Goal: Information Seeking & Learning: Learn about a topic

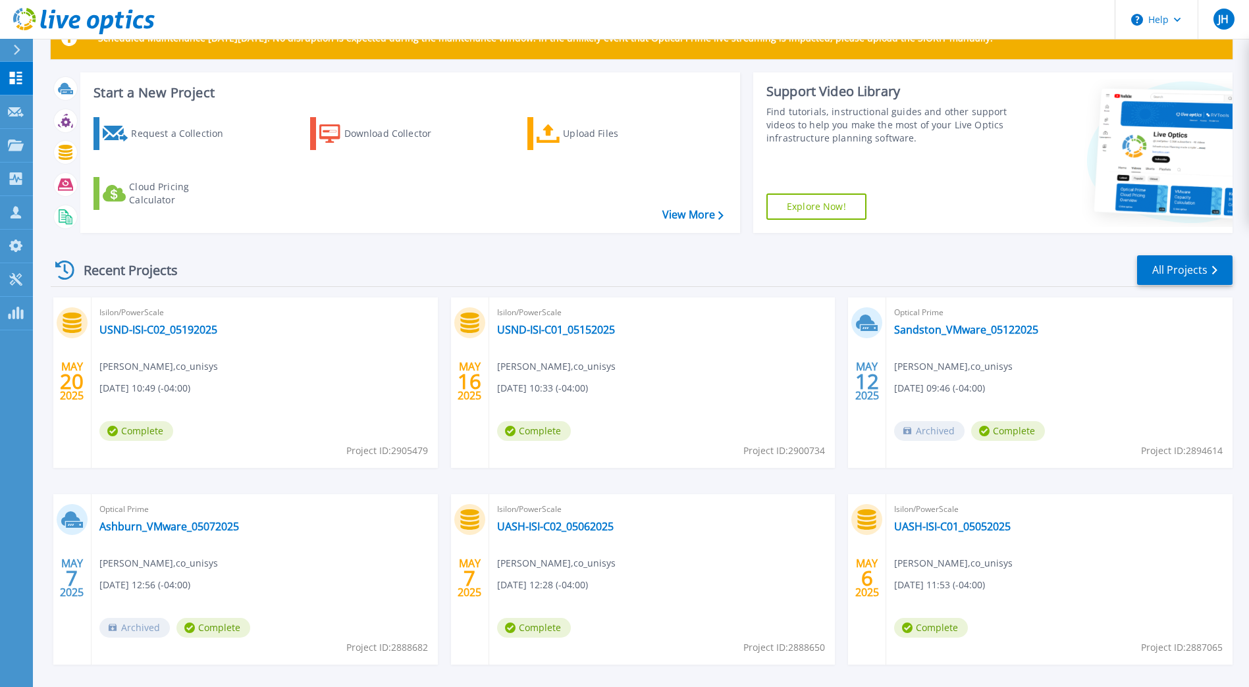
scroll to position [66, 0]
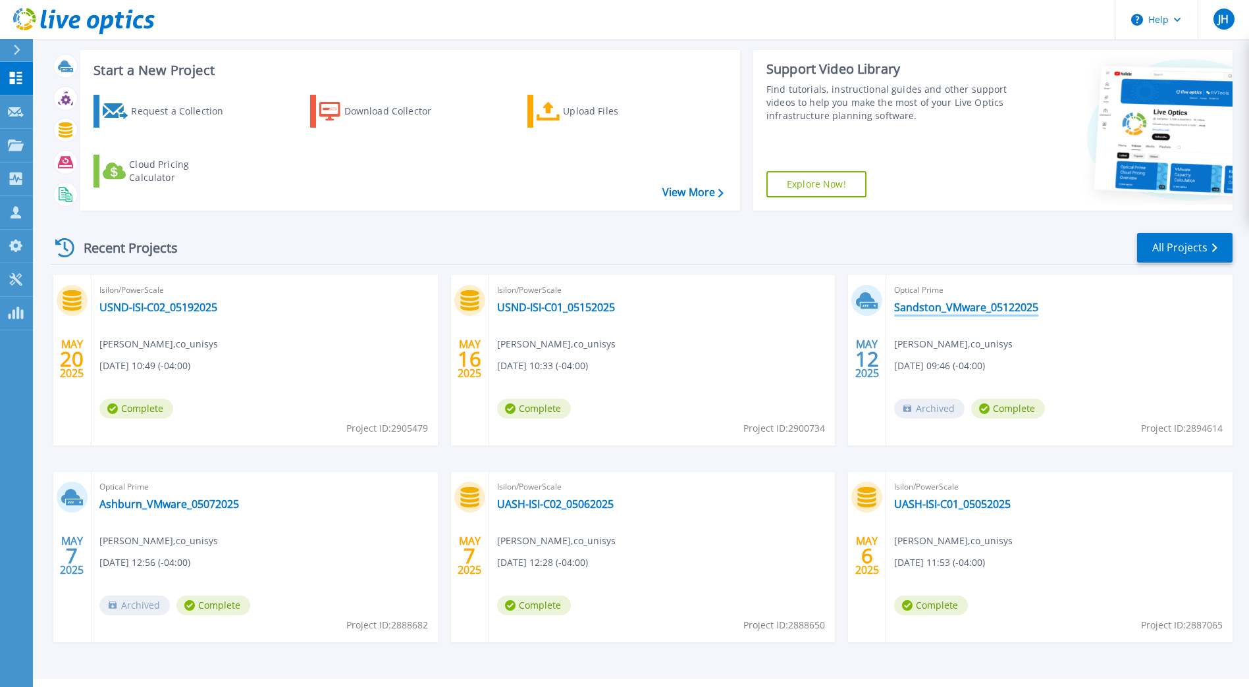
click at [954, 307] on link "Sandston_VMware_05122025" at bounding box center [966, 307] width 144 height 13
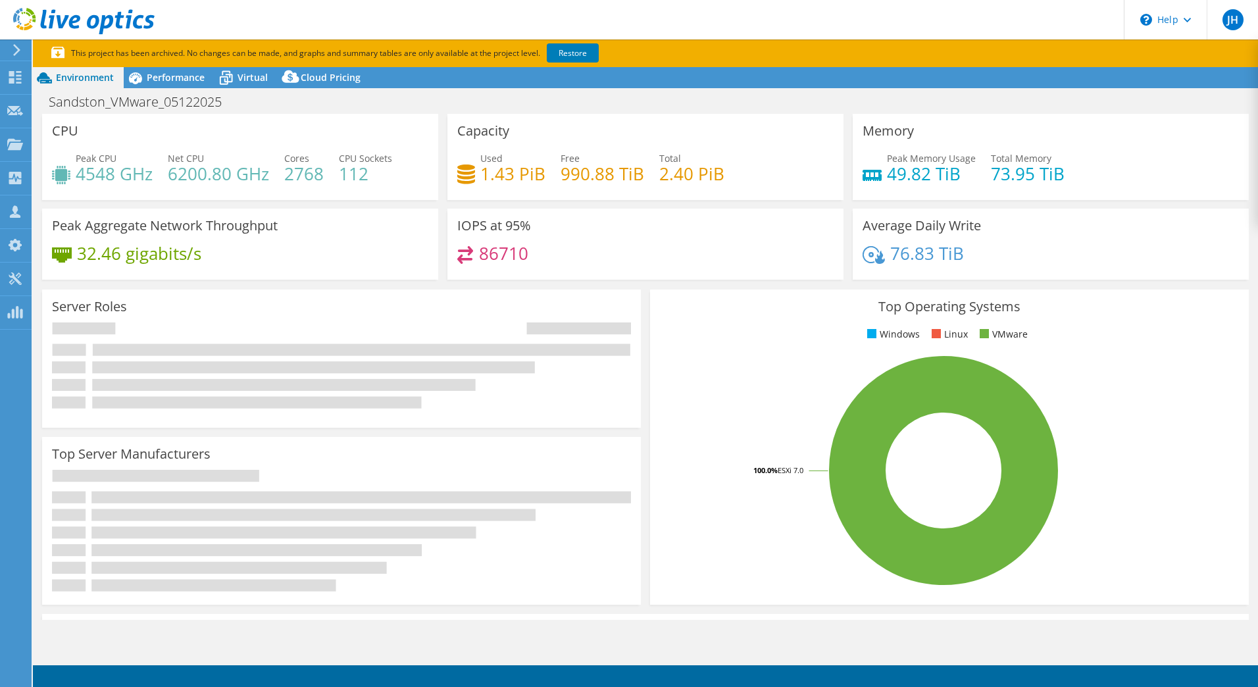
select select "USEast"
select select "USD"
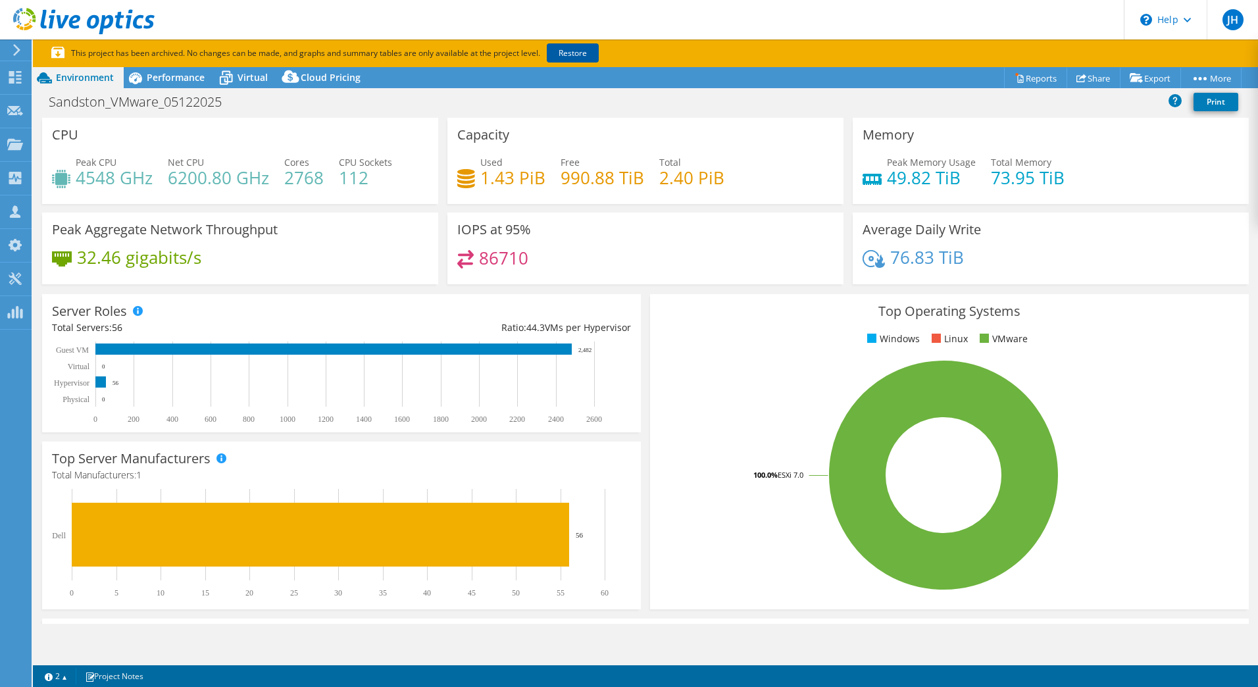
click at [581, 51] on link "Restore" at bounding box center [573, 52] width 52 height 19
click at [159, 73] on span "Performance" at bounding box center [176, 77] width 58 height 13
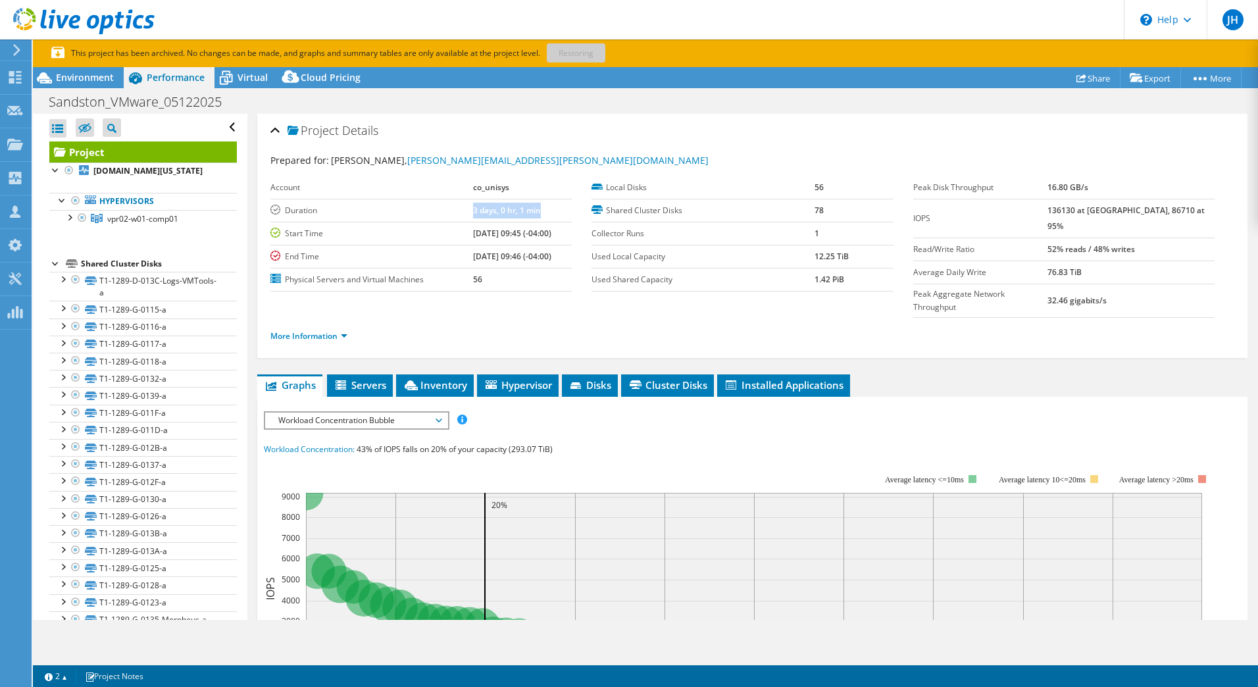
drag, startPoint x: 452, startPoint y: 210, endPoint x: 546, endPoint y: 211, distance: 94.1
click at [546, 211] on tr "Duration 3 days, 0 hr, 1 min" at bounding box center [421, 210] width 301 height 23
drag, startPoint x: 546, startPoint y: 211, endPoint x: 530, endPoint y: 288, distance: 78.0
click at [530, 288] on td "56" at bounding box center [522, 279] width 99 height 23
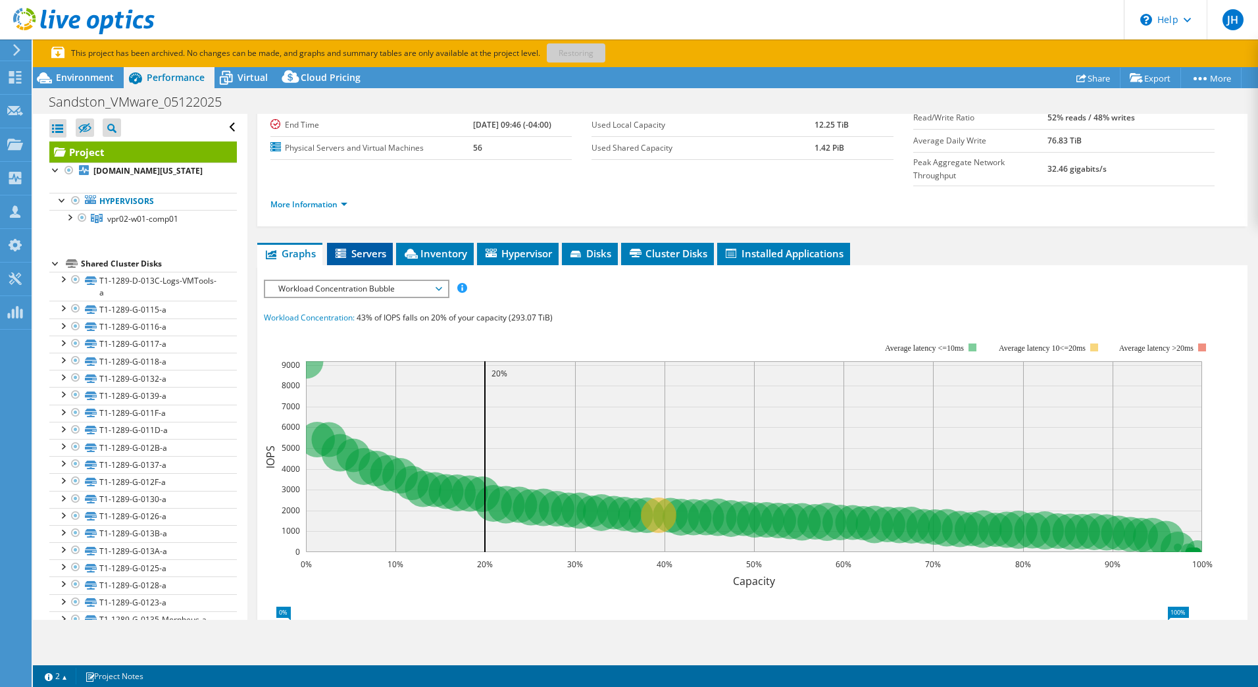
click at [356, 247] on span "Servers" at bounding box center [360, 253] width 53 height 13
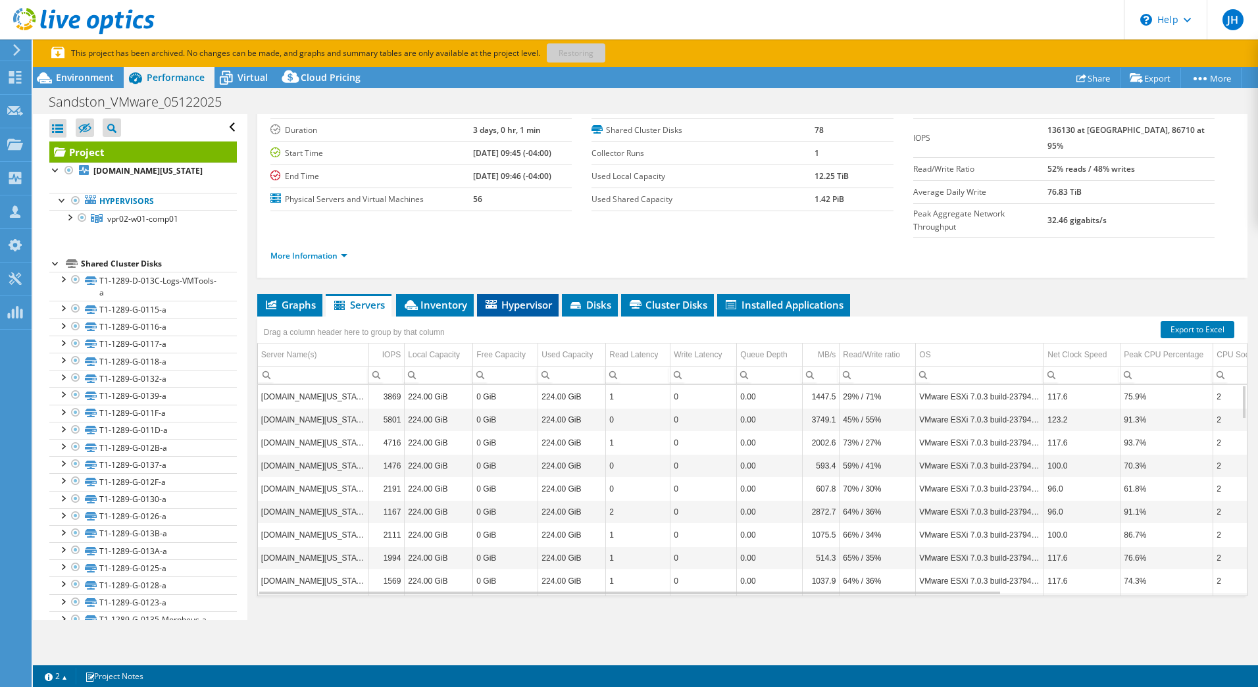
click at [507, 298] on span "Hypervisor" at bounding box center [518, 304] width 68 height 13
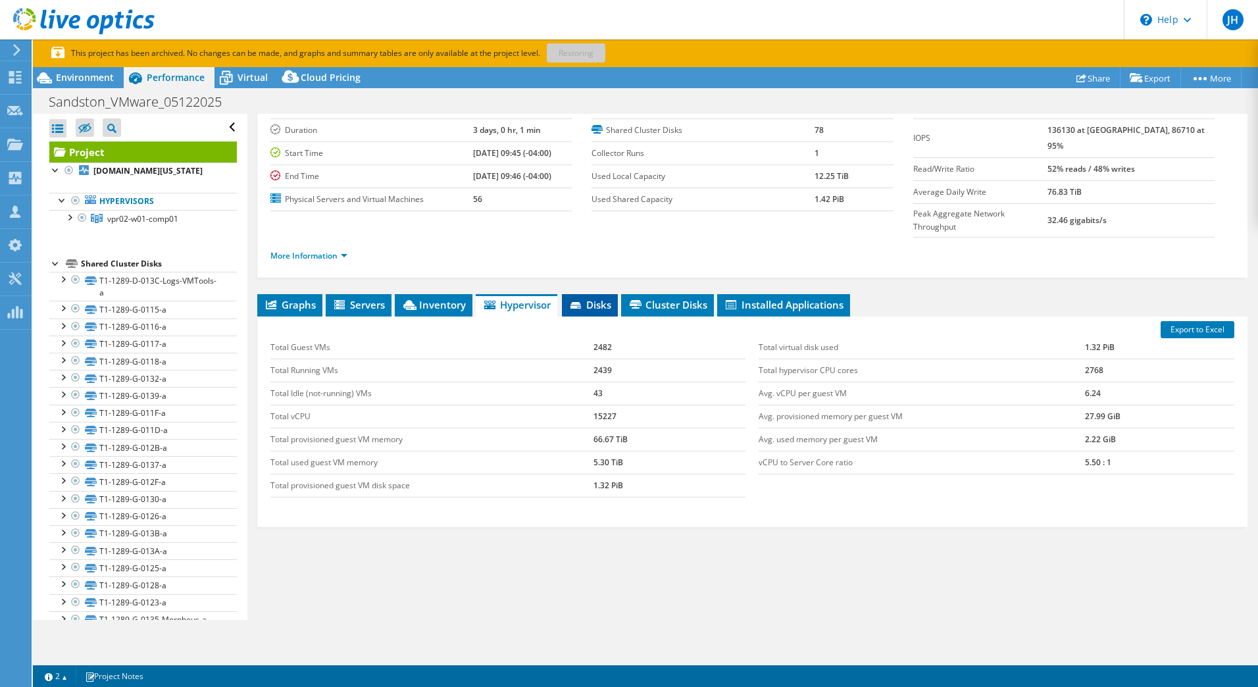
click at [579, 302] on icon at bounding box center [576, 305] width 11 height 7
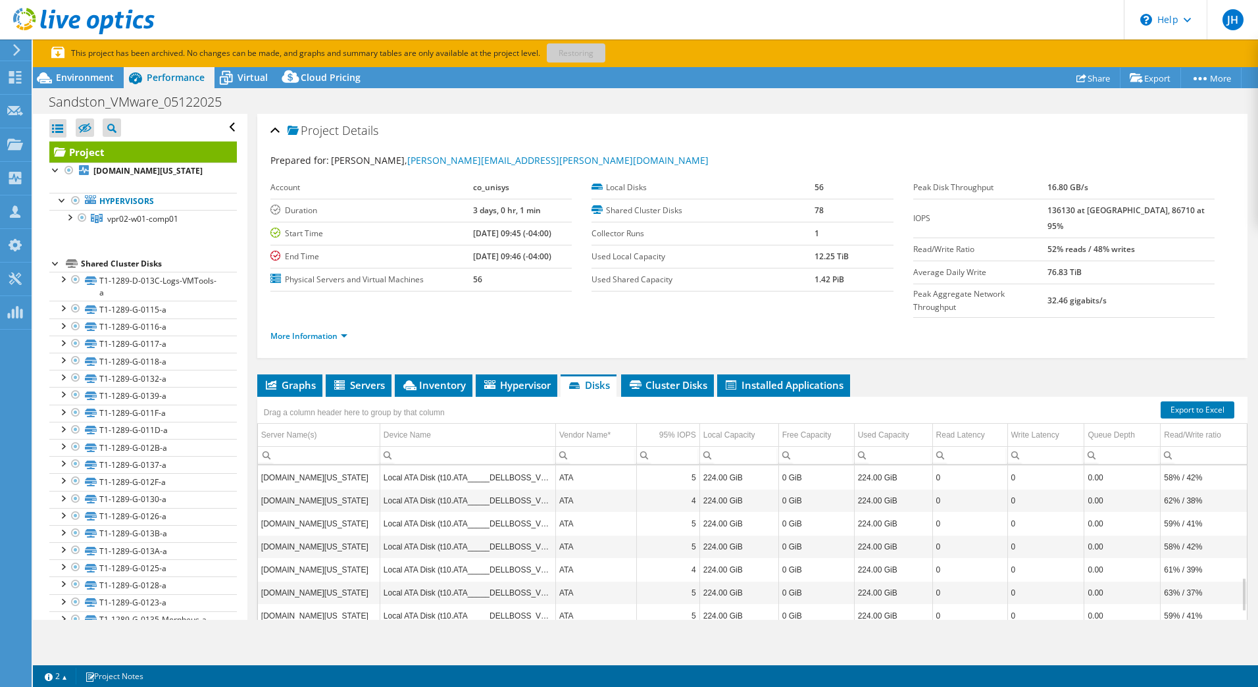
scroll to position [374, 0]
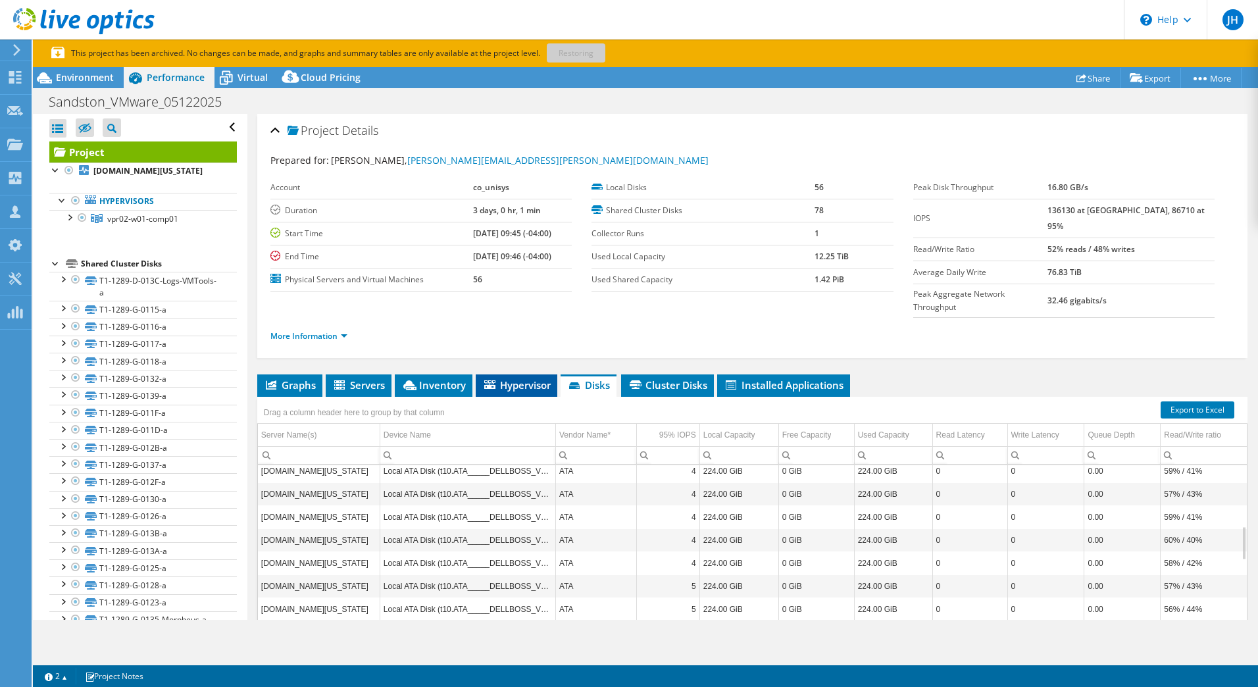
click at [538, 378] on span "Hypervisor" at bounding box center [516, 384] width 68 height 13
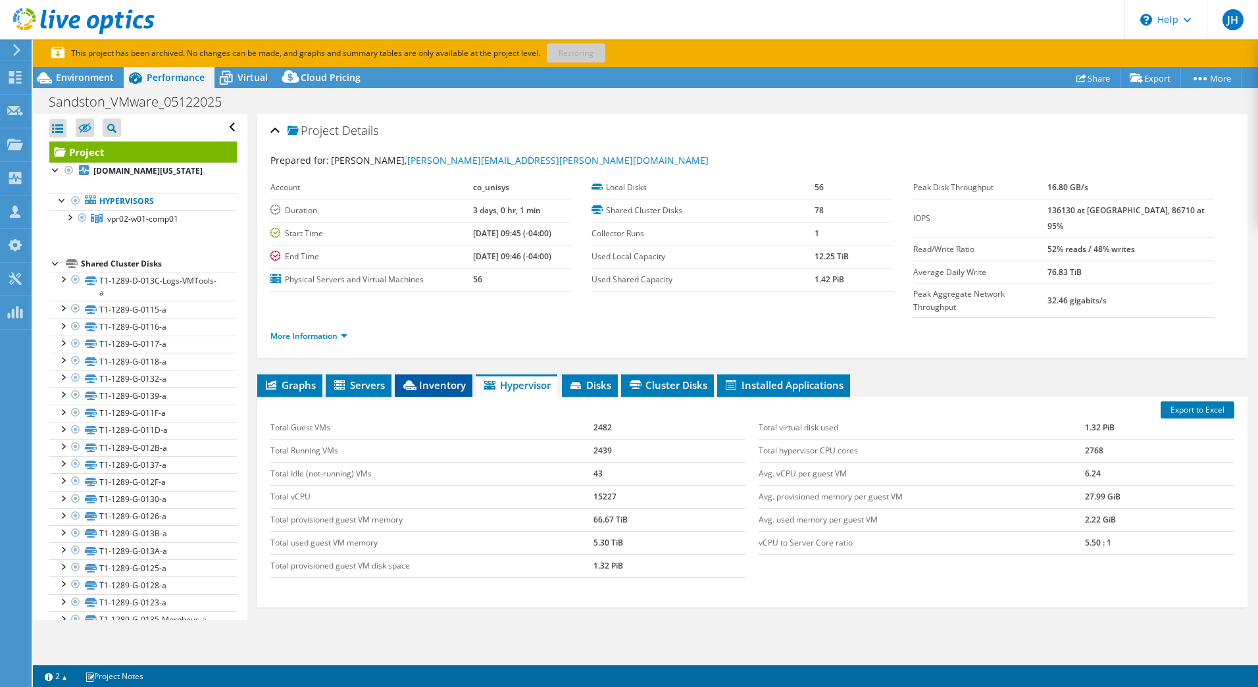
click at [430, 378] on span "Inventory" at bounding box center [433, 384] width 65 height 13
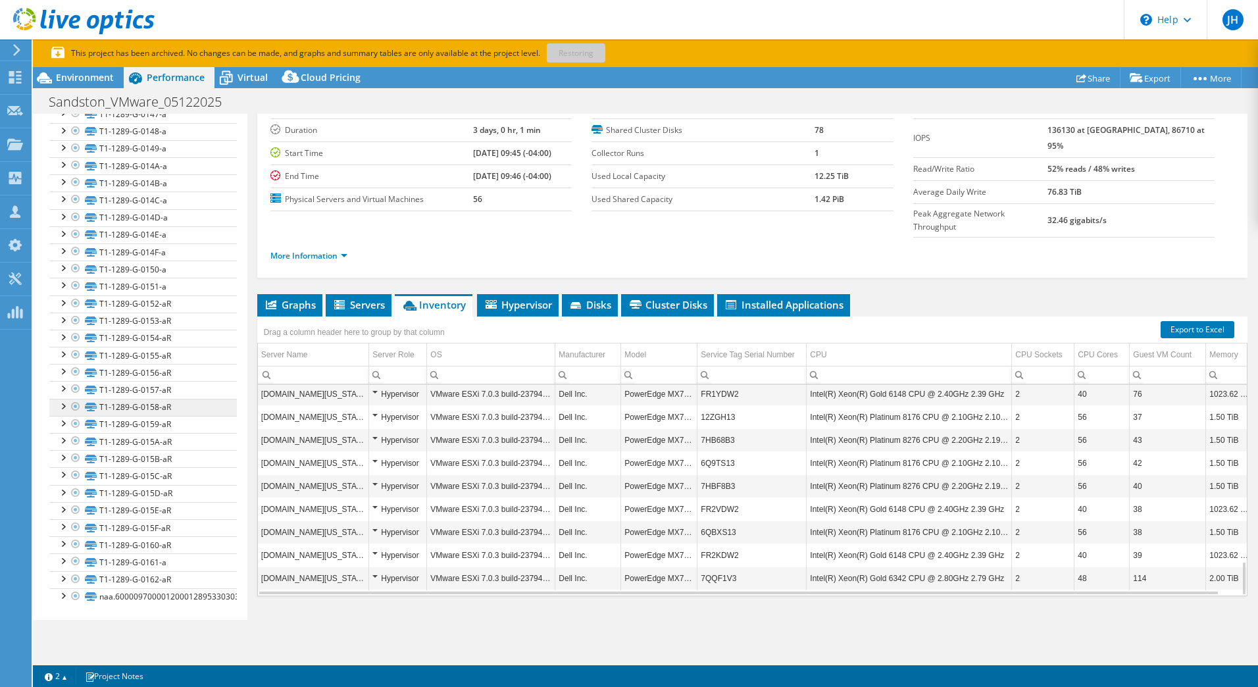
scroll to position [1036, 0]
click at [65, 371] on div at bounding box center [62, 369] width 13 height 13
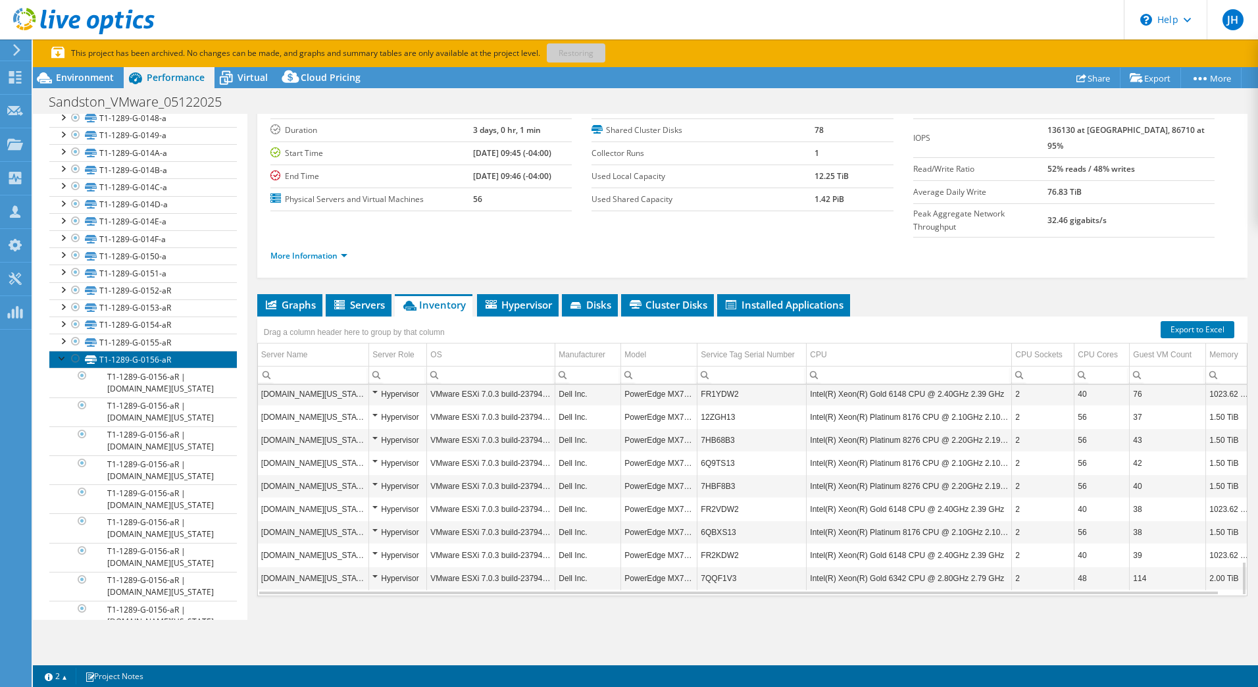
click at [151, 368] on link "T1-1289-G-0156-aR" at bounding box center [143, 359] width 188 height 17
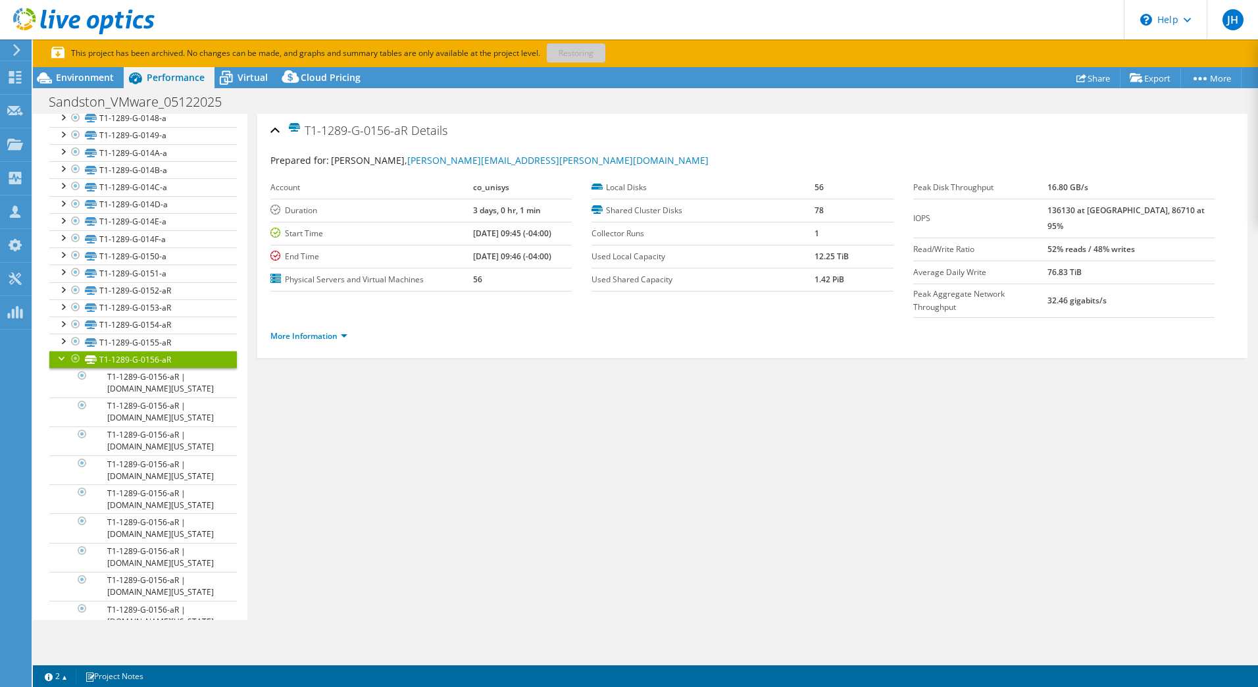
scroll to position [0, 0]
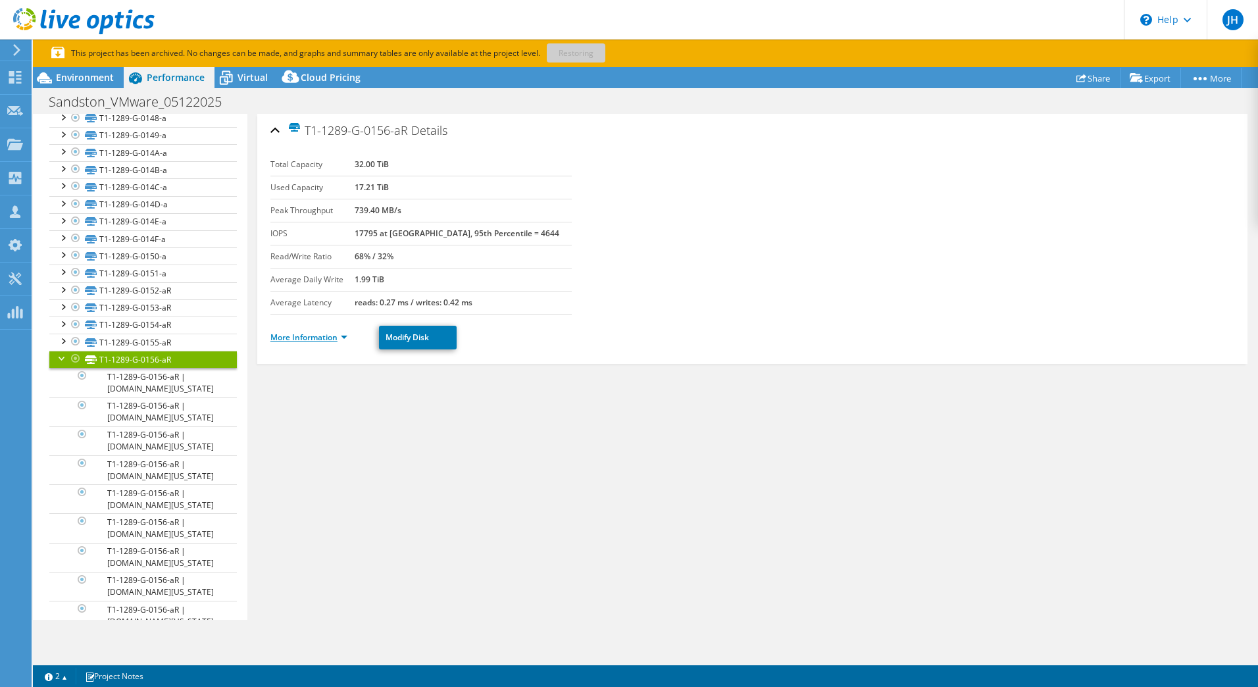
click at [344, 334] on link "More Information" at bounding box center [309, 337] width 77 height 11
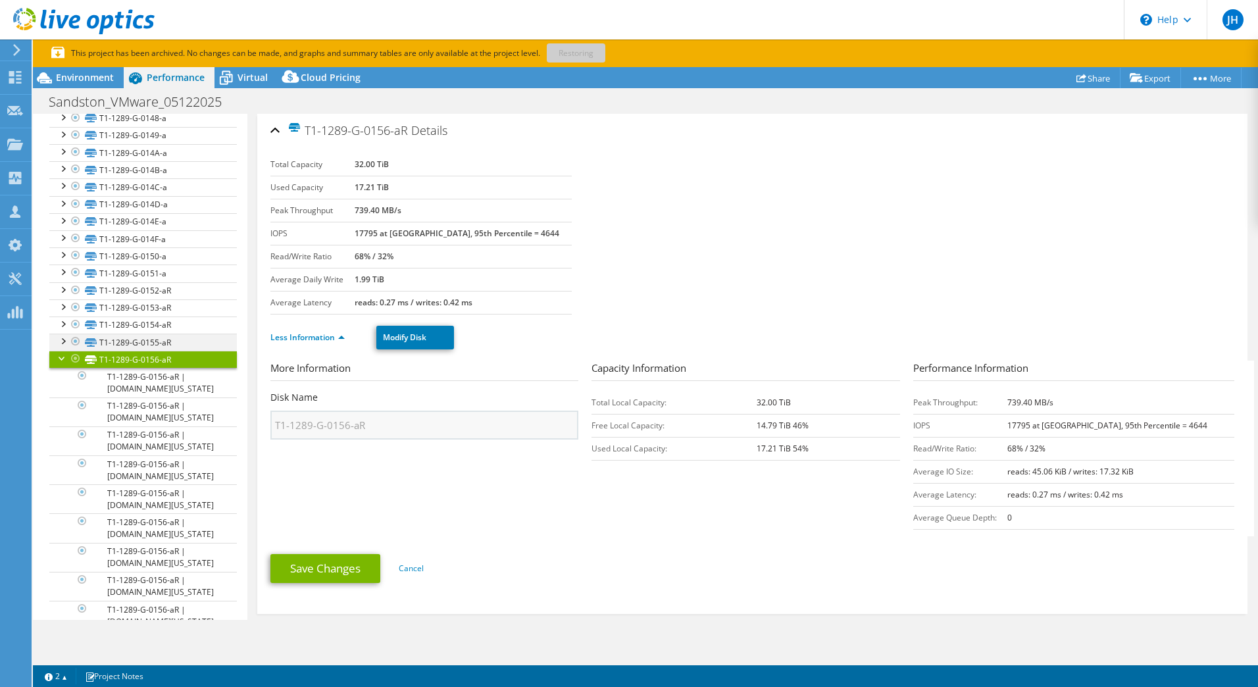
click at [64, 347] on div at bounding box center [62, 340] width 13 height 13
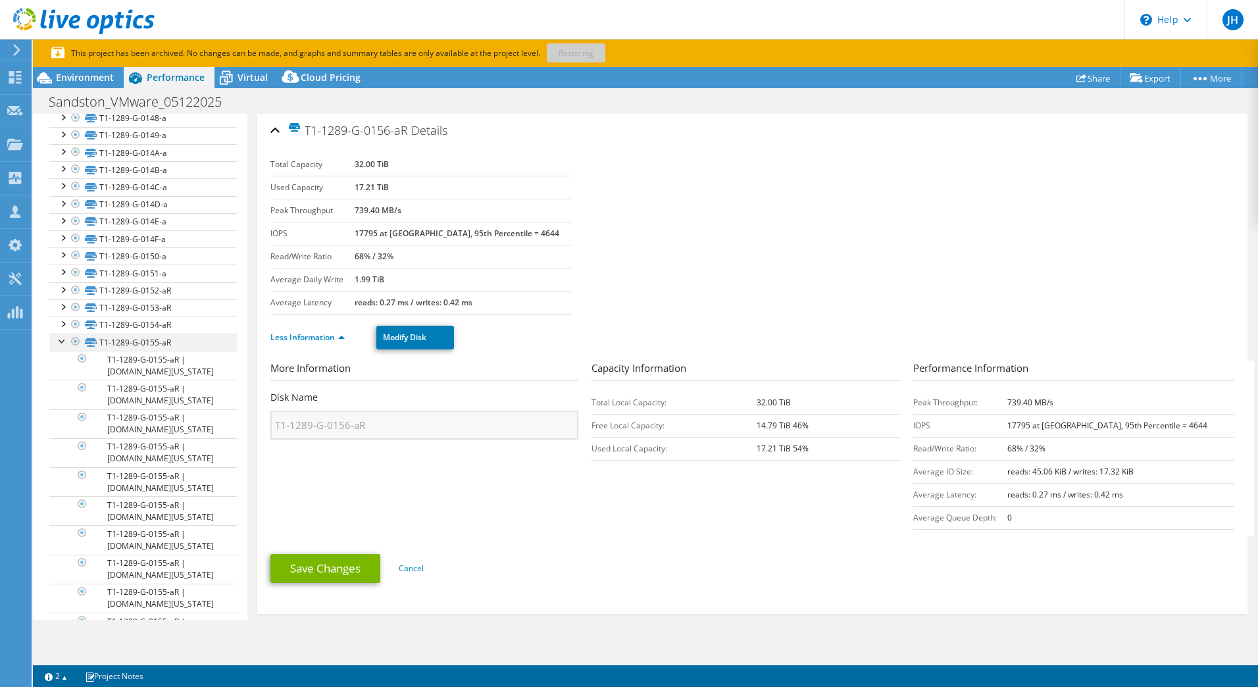
click at [63, 347] on div at bounding box center [62, 340] width 13 height 13
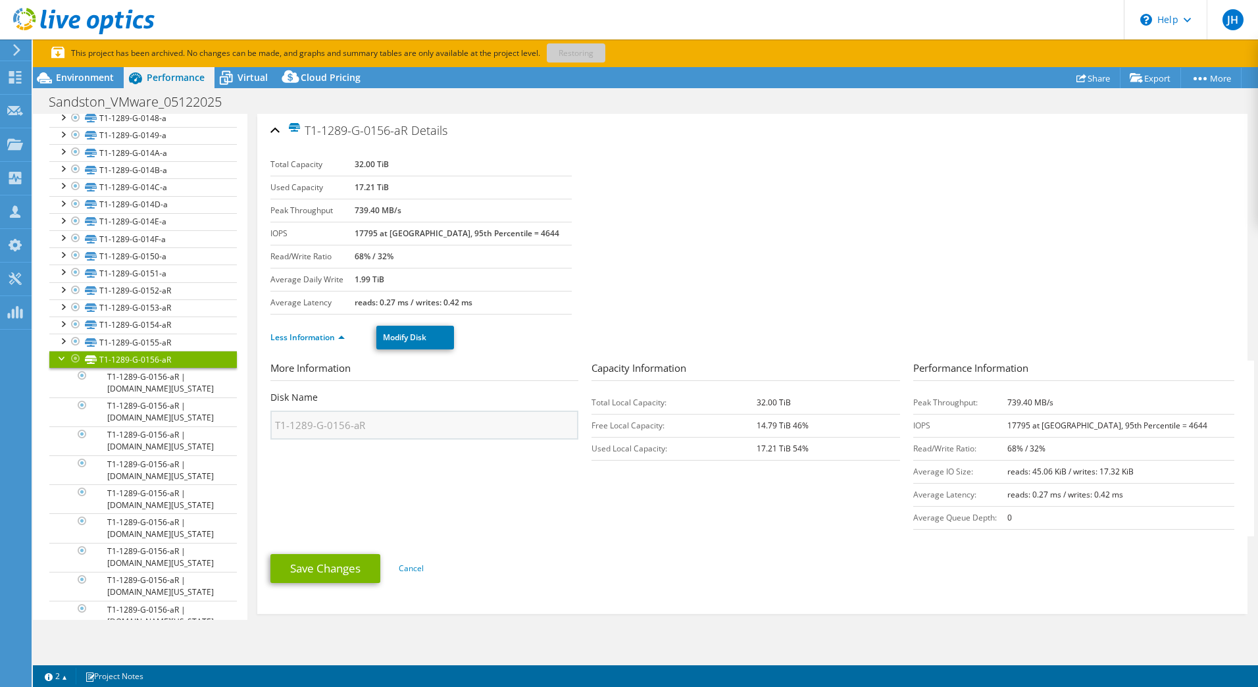
click at [61, 364] on div at bounding box center [62, 357] width 13 height 13
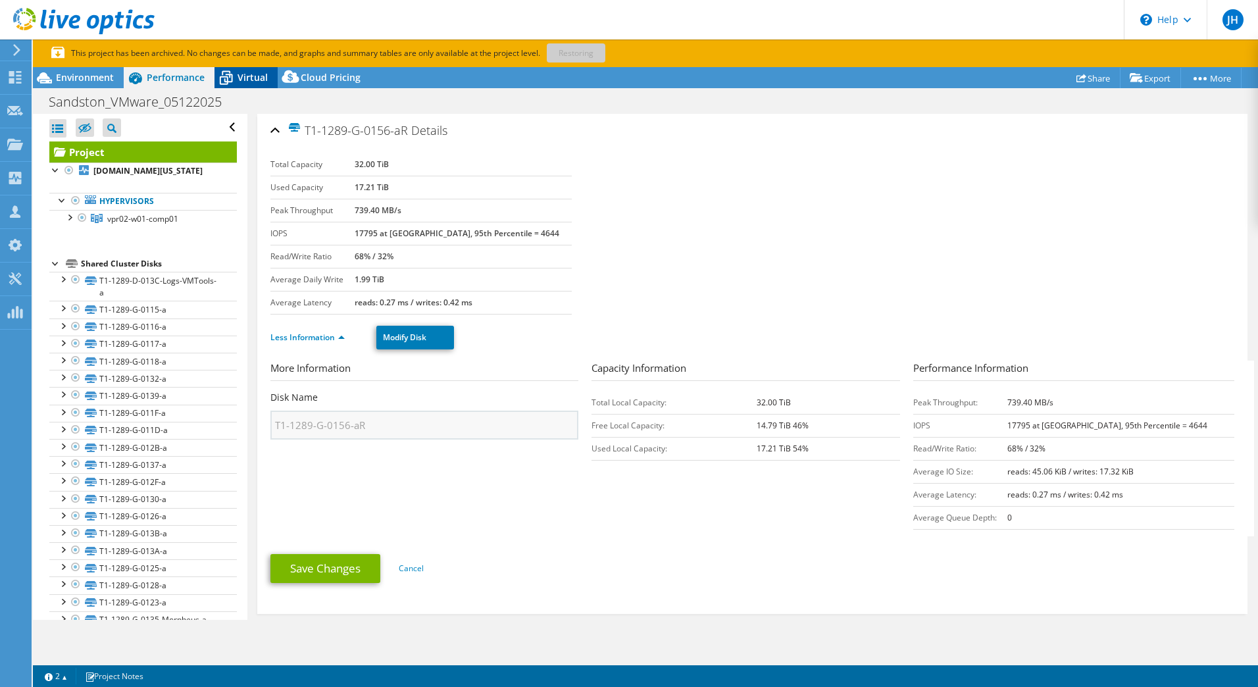
click at [238, 81] on span "Virtual" at bounding box center [253, 77] width 30 height 13
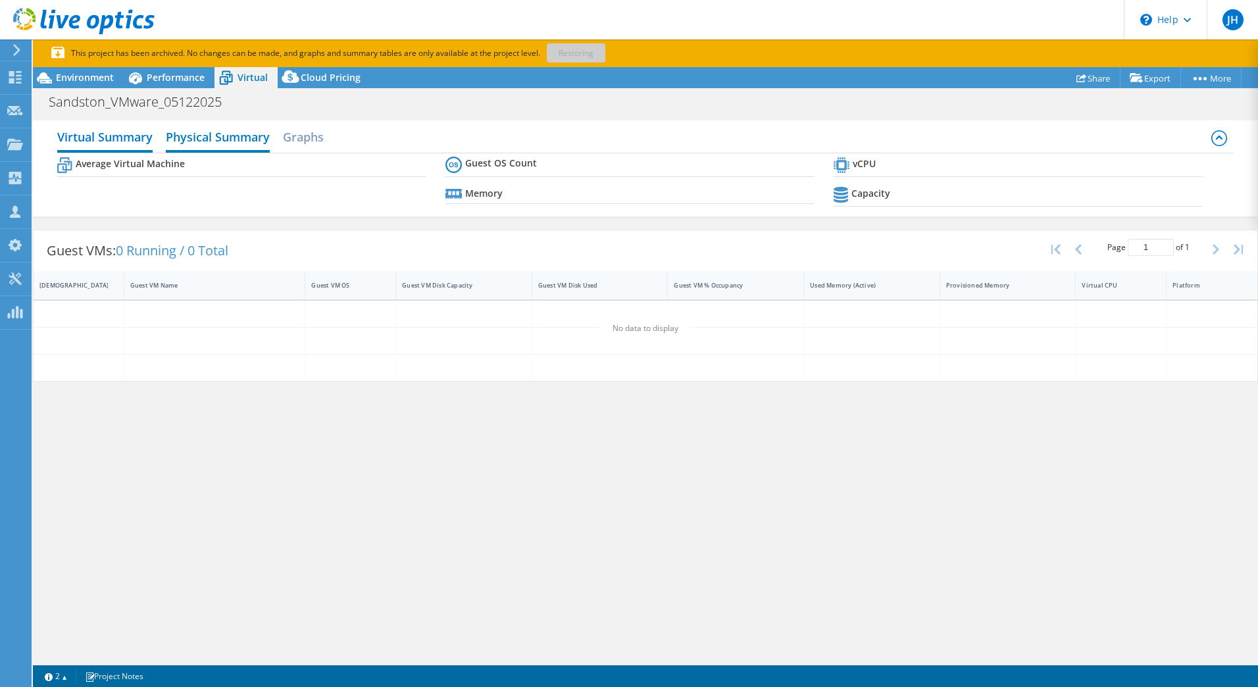
click at [245, 142] on h2 "Physical Summary" at bounding box center [218, 138] width 104 height 29
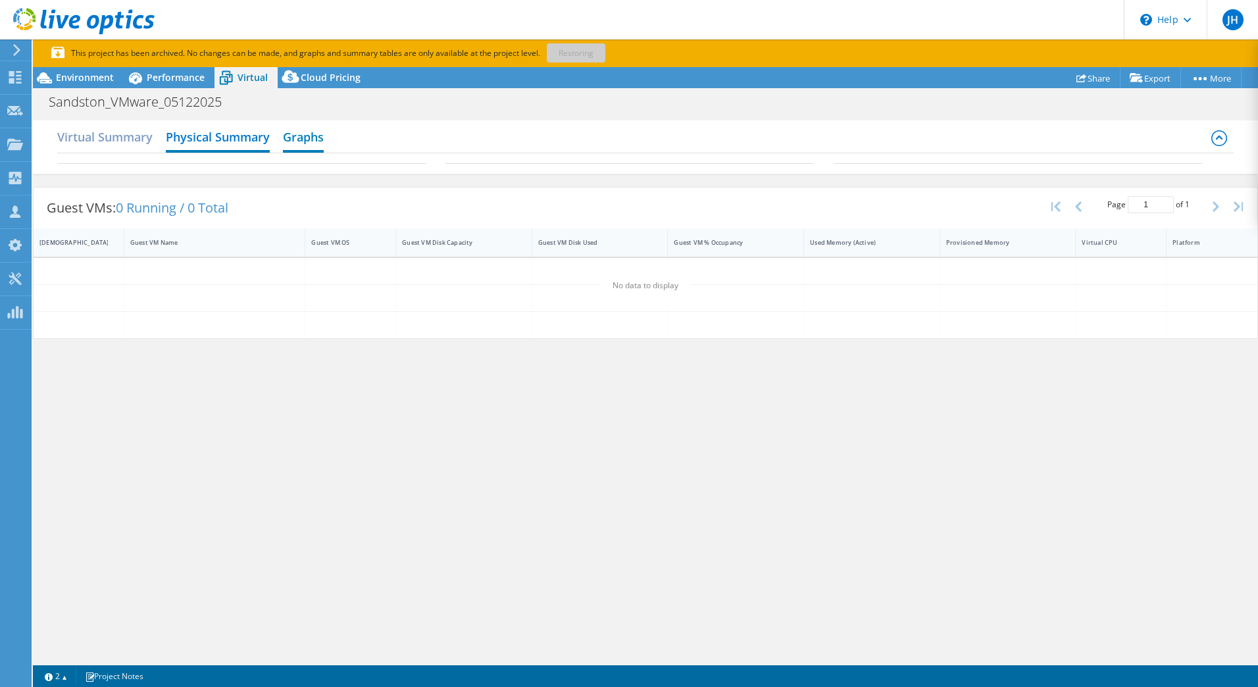
click at [295, 142] on h2 "Graphs" at bounding box center [303, 138] width 41 height 29
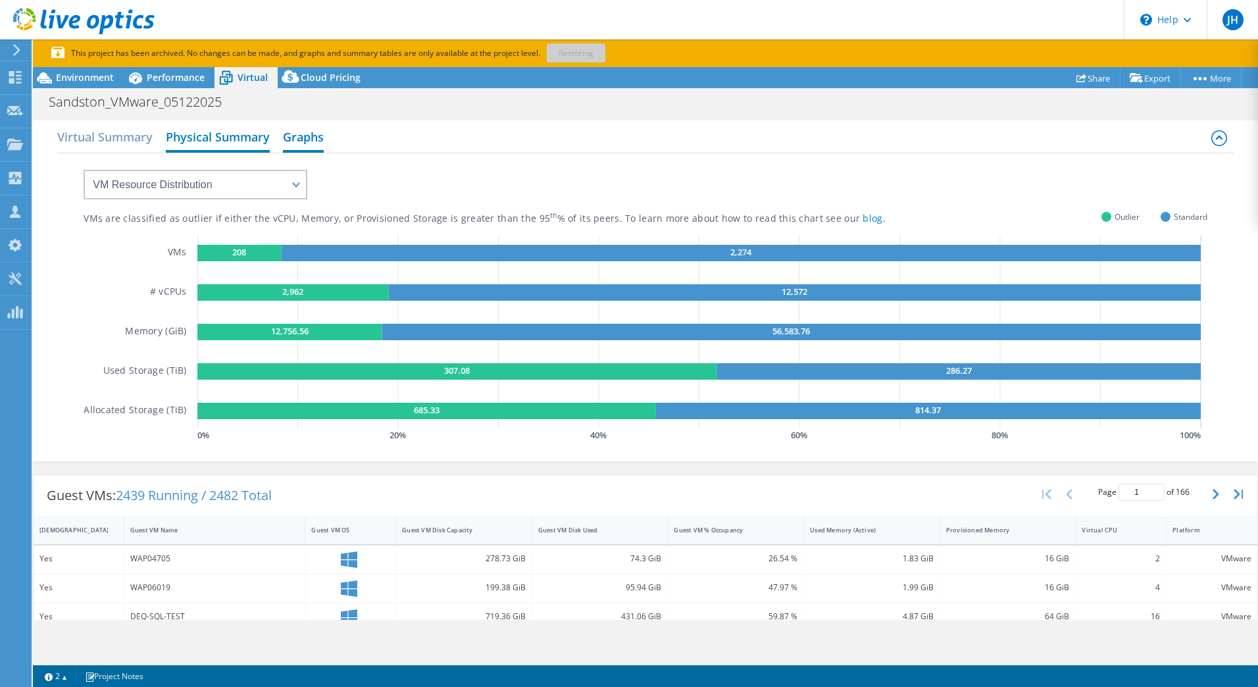
click at [210, 143] on h2 "Physical Summary" at bounding box center [218, 138] width 104 height 29
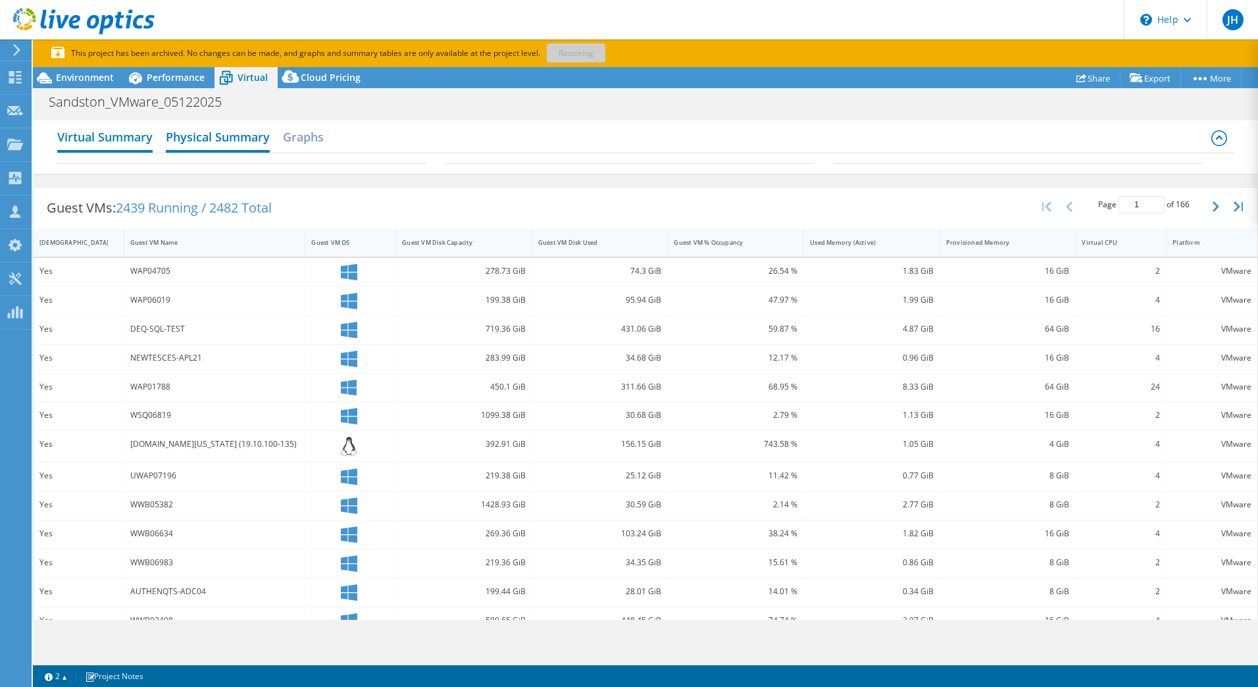
click at [130, 141] on h2 "Virtual Summary" at bounding box center [104, 138] width 95 height 29
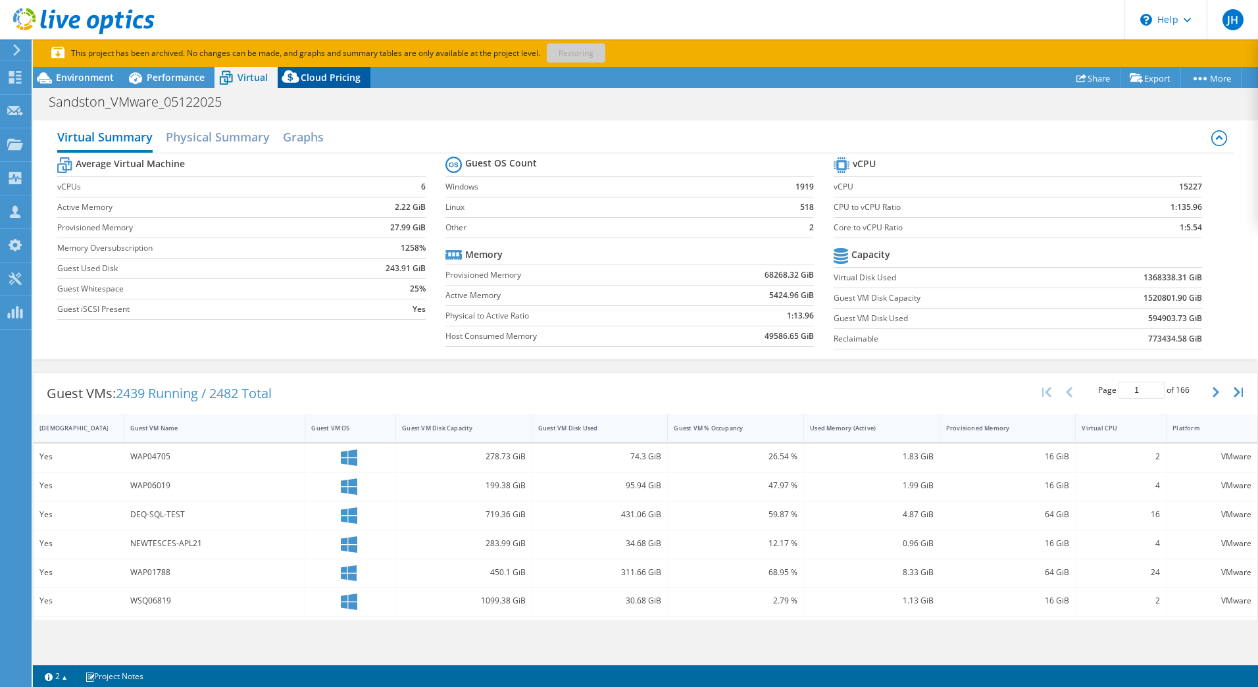
click at [334, 82] on span "Cloud Pricing" at bounding box center [331, 77] width 60 height 13
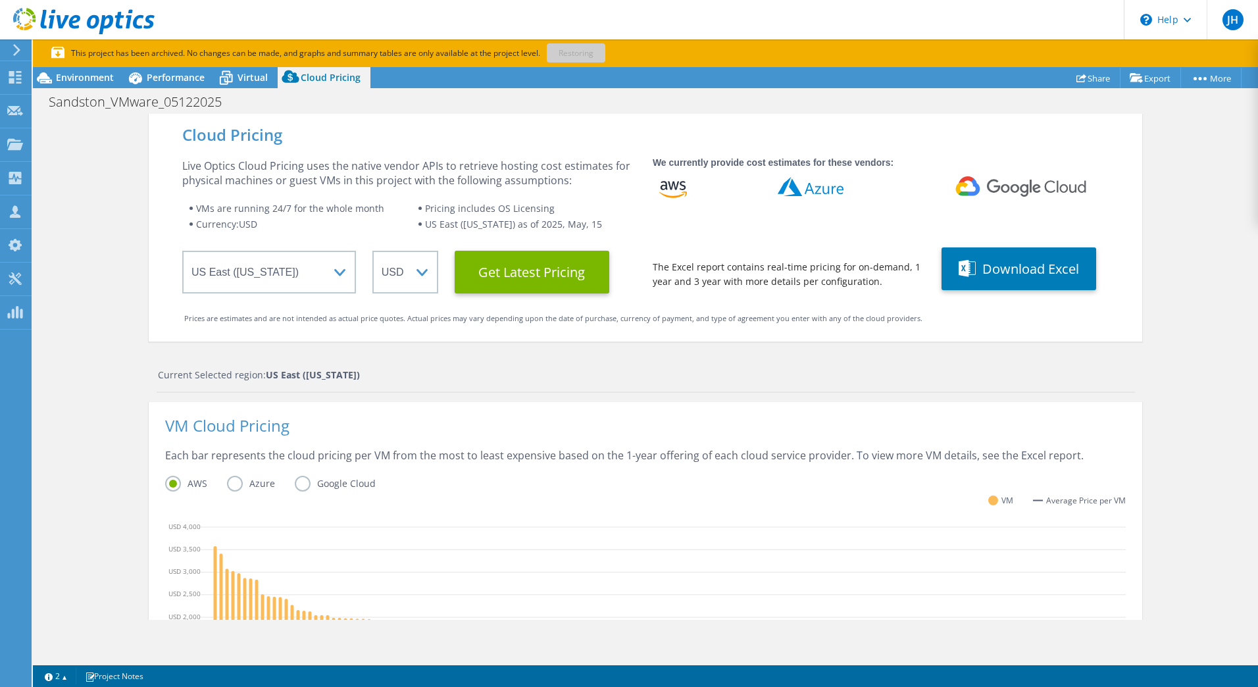
scroll to position [17, 0]
click at [530, 277] on Latest "Get Latest Pricing" at bounding box center [532, 272] width 155 height 43
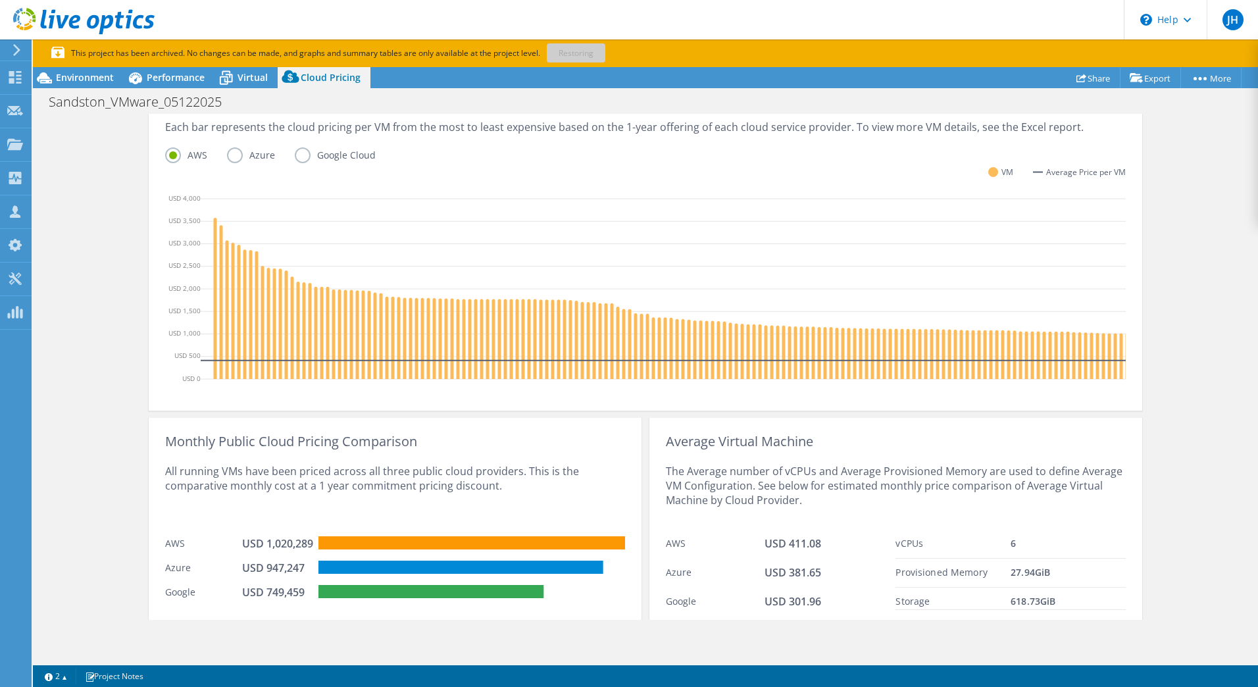
scroll to position [382, 0]
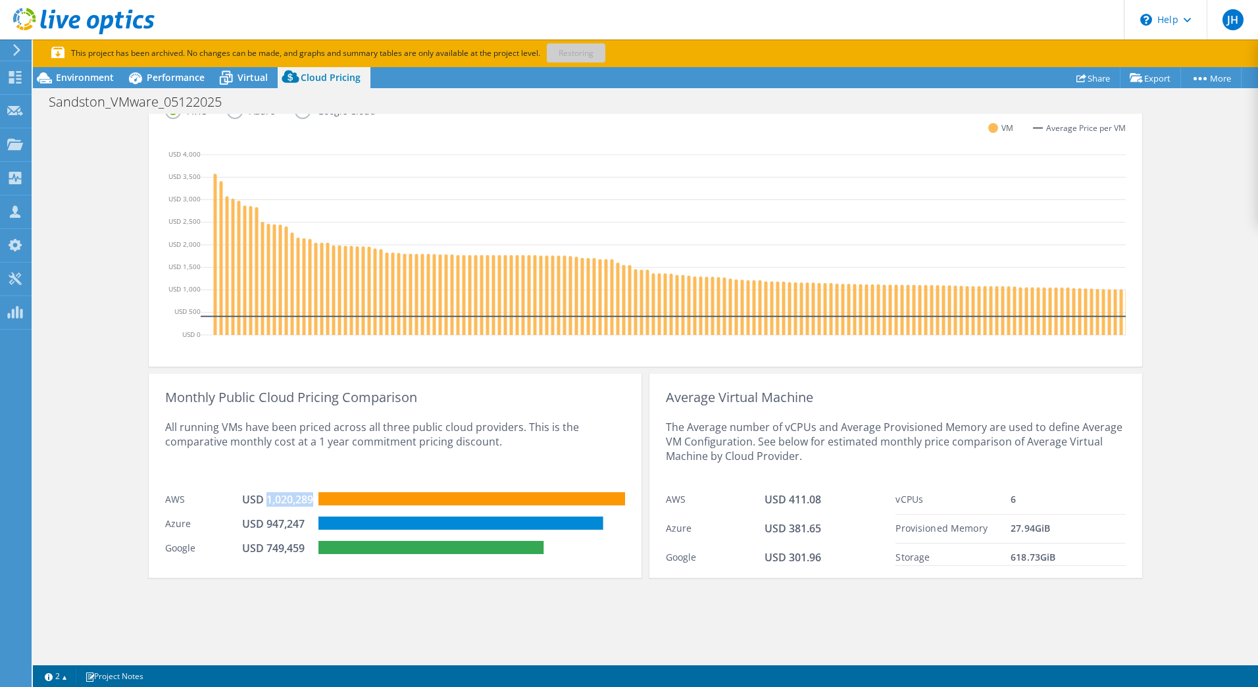
drag, startPoint x: 263, startPoint y: 501, endPoint x: 309, endPoint y: 499, distance: 46.1
click at [309, 499] on div "USD 1,020,289" at bounding box center [280, 501] width 77 height 18
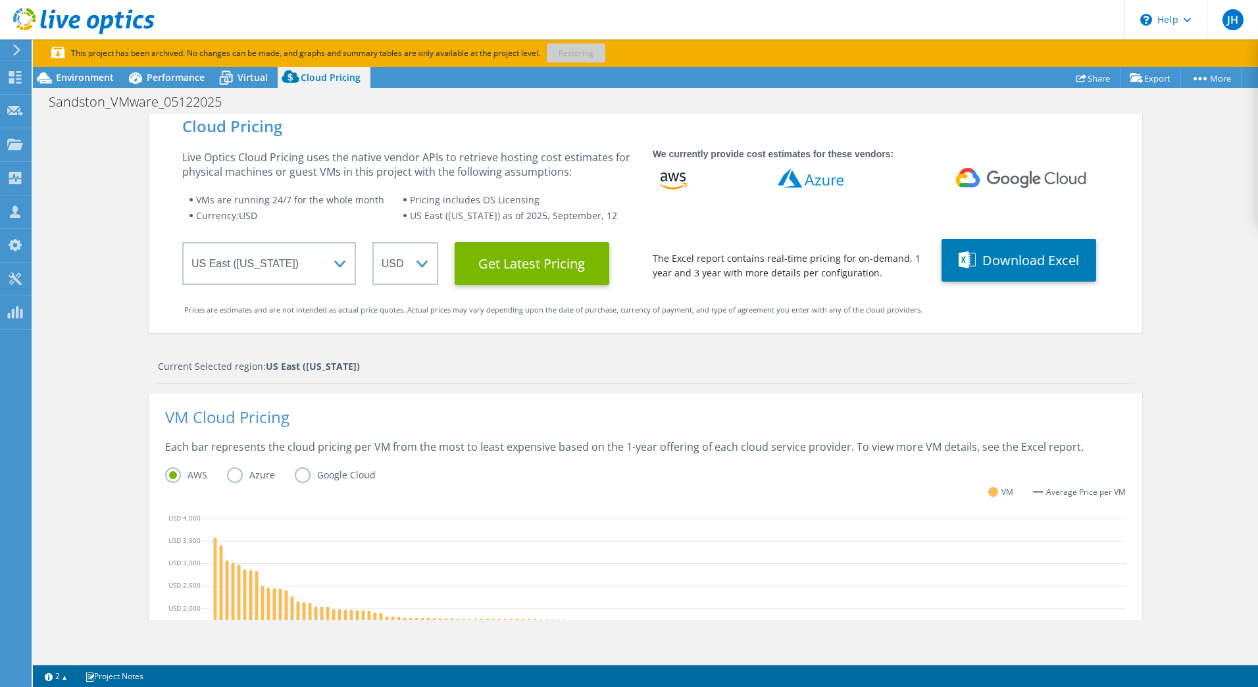
scroll to position [0, 0]
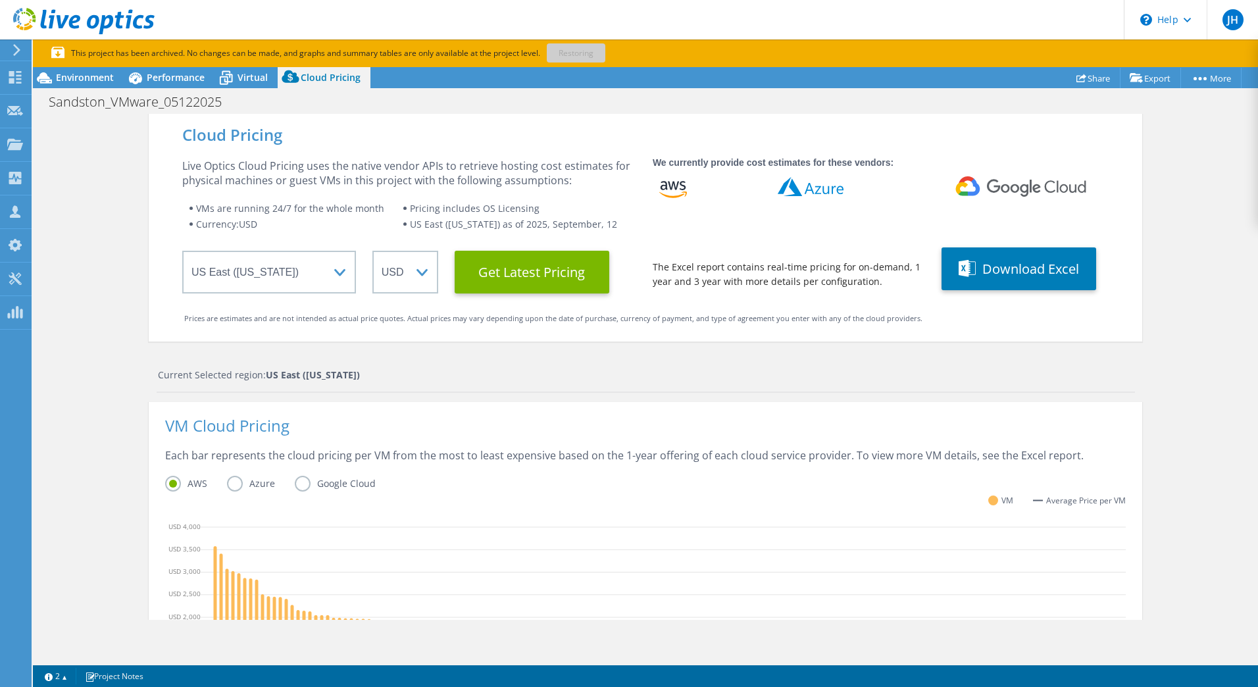
click at [596, 368] on div "Current Selected region: [GEOGRAPHIC_DATA] ([US_STATE])" at bounding box center [646, 375] width 977 height 14
click at [252, 77] on span "Virtual" at bounding box center [253, 77] width 30 height 13
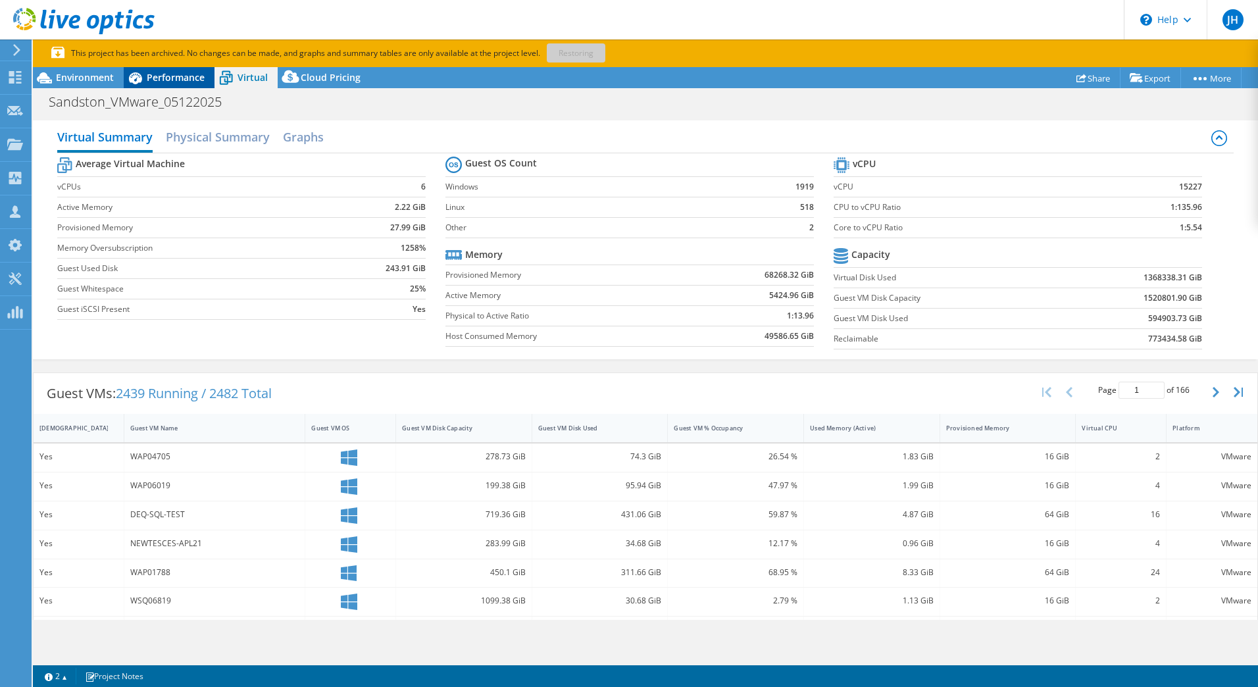
click at [187, 81] on span "Performance" at bounding box center [176, 77] width 58 height 13
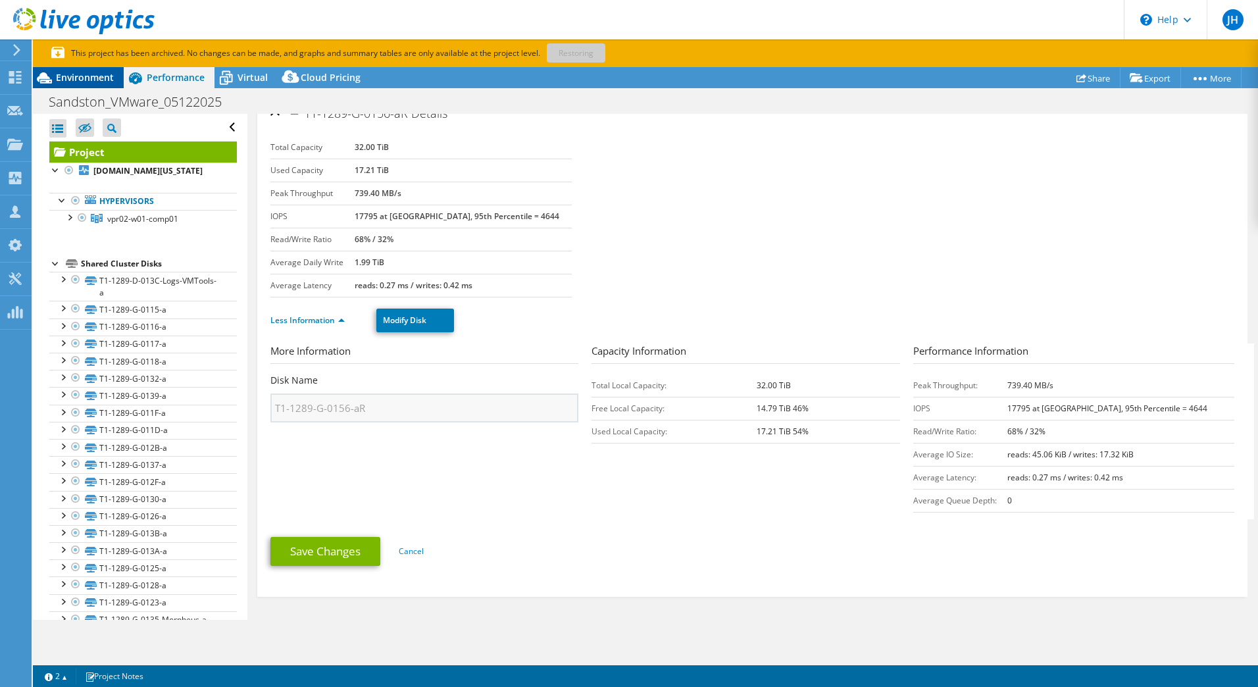
click at [72, 80] on span "Environment" at bounding box center [85, 77] width 58 height 13
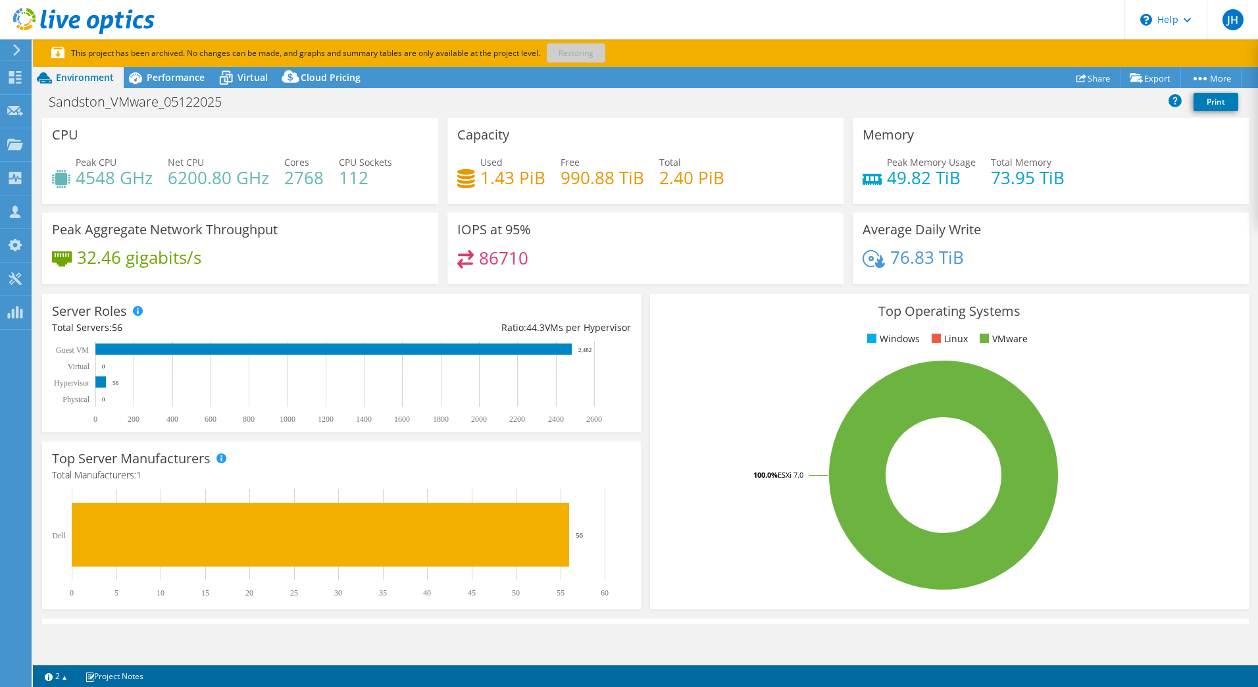
click at [510, 226] on h3 "IOPS at 95%" at bounding box center [494, 229] width 74 height 14
click at [488, 255] on h4 "86710" at bounding box center [503, 258] width 49 height 14
click at [472, 262] on div "86710" at bounding box center [492, 257] width 71 height 15
click at [457, 253] on icon at bounding box center [465, 259] width 16 height 18
click at [481, 254] on h4 "86710" at bounding box center [503, 258] width 49 height 14
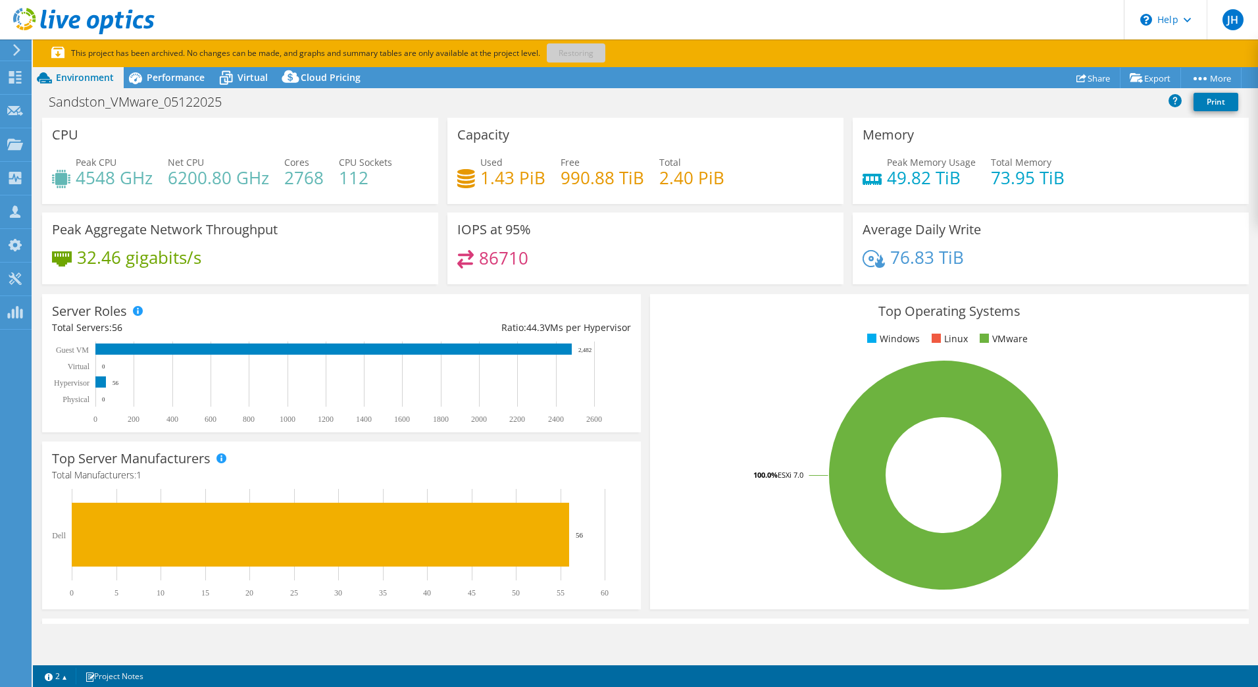
click at [474, 225] on h3 "IOPS at 95%" at bounding box center [494, 229] width 74 height 14
click at [521, 263] on h4 "86710" at bounding box center [503, 258] width 49 height 14
click at [517, 263] on h4 "86710" at bounding box center [503, 258] width 49 height 14
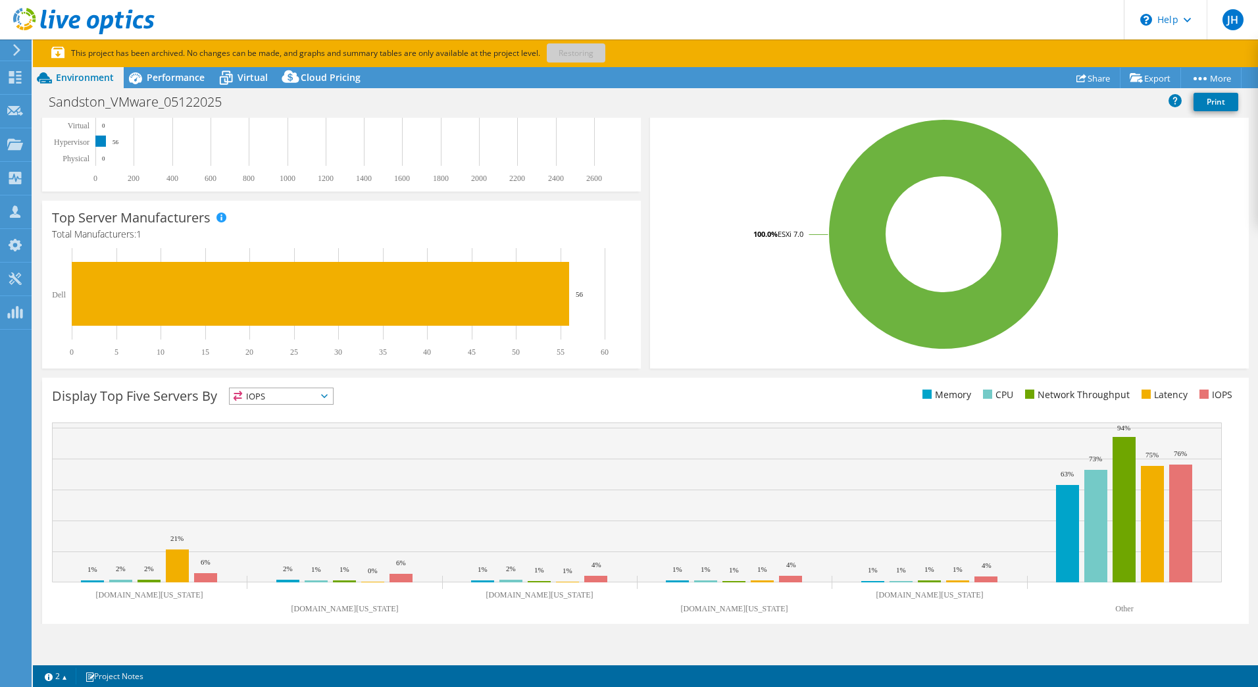
scroll to position [261, 0]
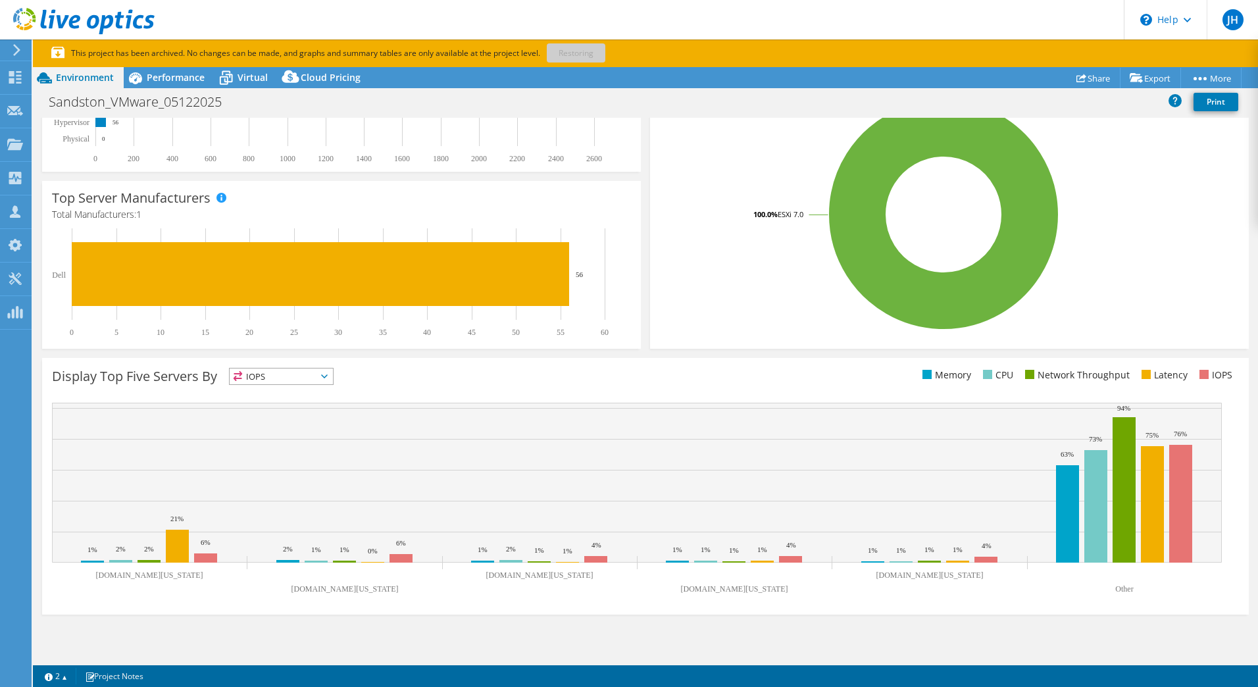
click at [322, 373] on span "IOPS" at bounding box center [281, 377] width 103 height 16
click at [386, 373] on div "Display Top Five Servers By IOPS IOPS" at bounding box center [349, 379] width 594 height 22
click at [181, 544] on rect at bounding box center [177, 546] width 23 height 33
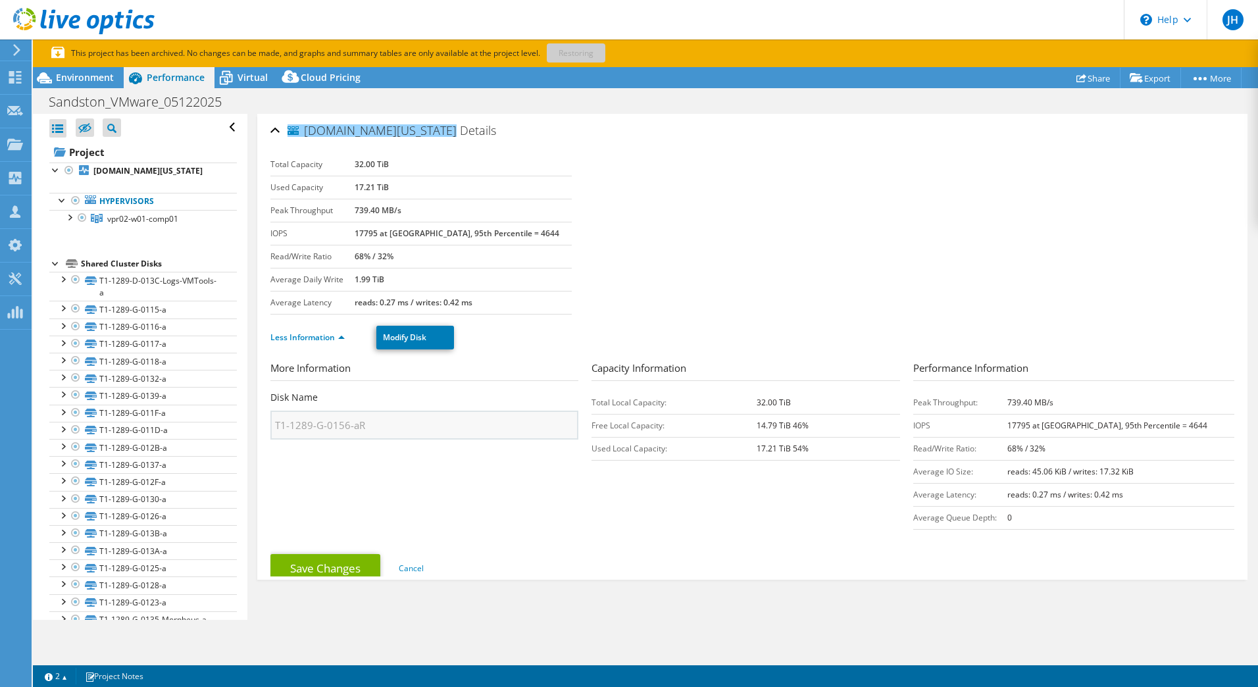
scroll to position [0, 0]
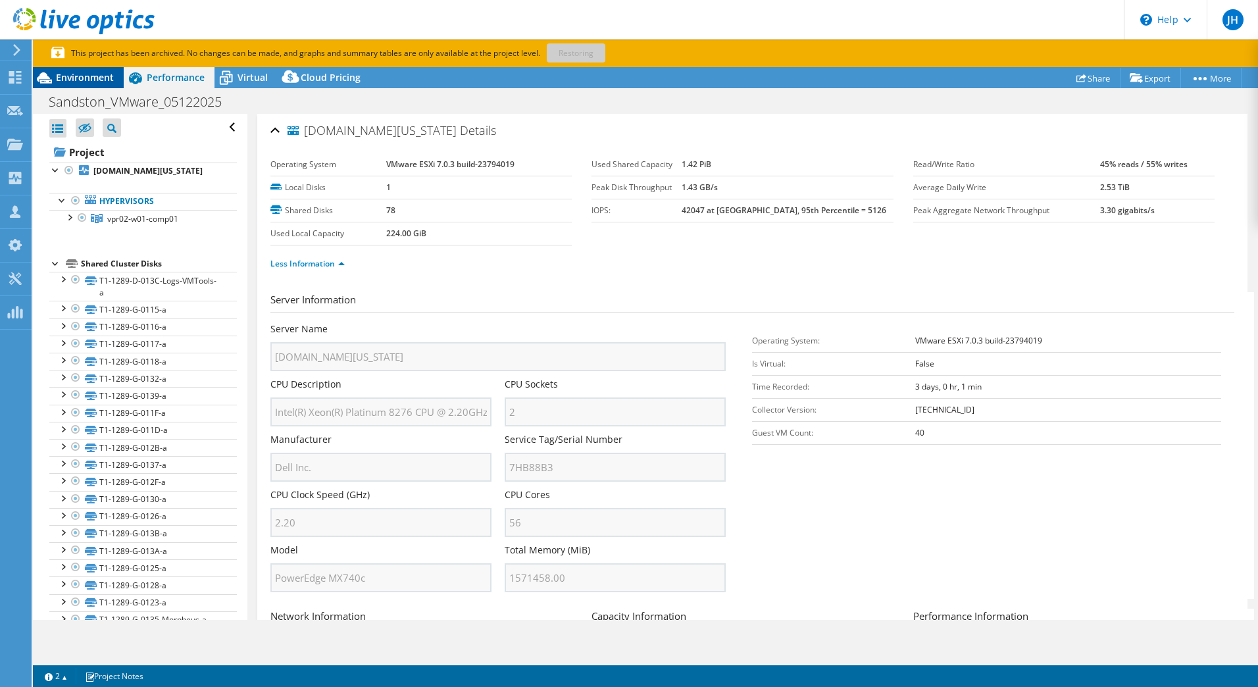
click at [63, 78] on span "Environment" at bounding box center [85, 77] width 58 height 13
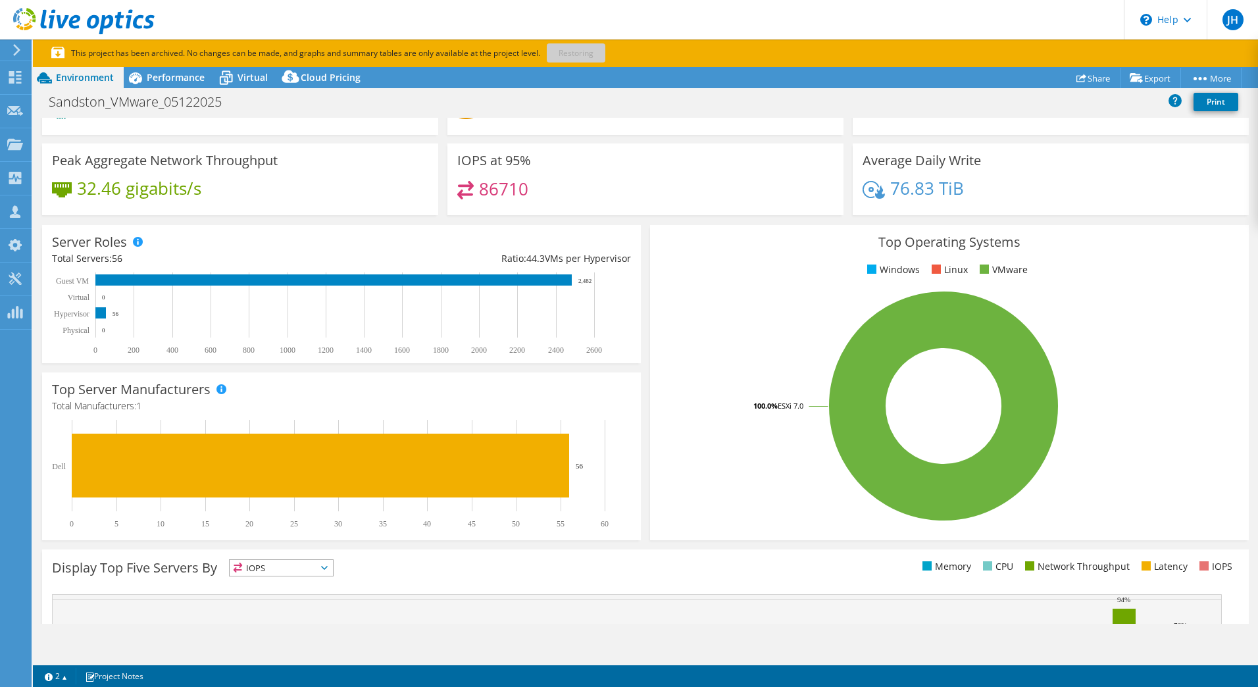
scroll to position [261, 0]
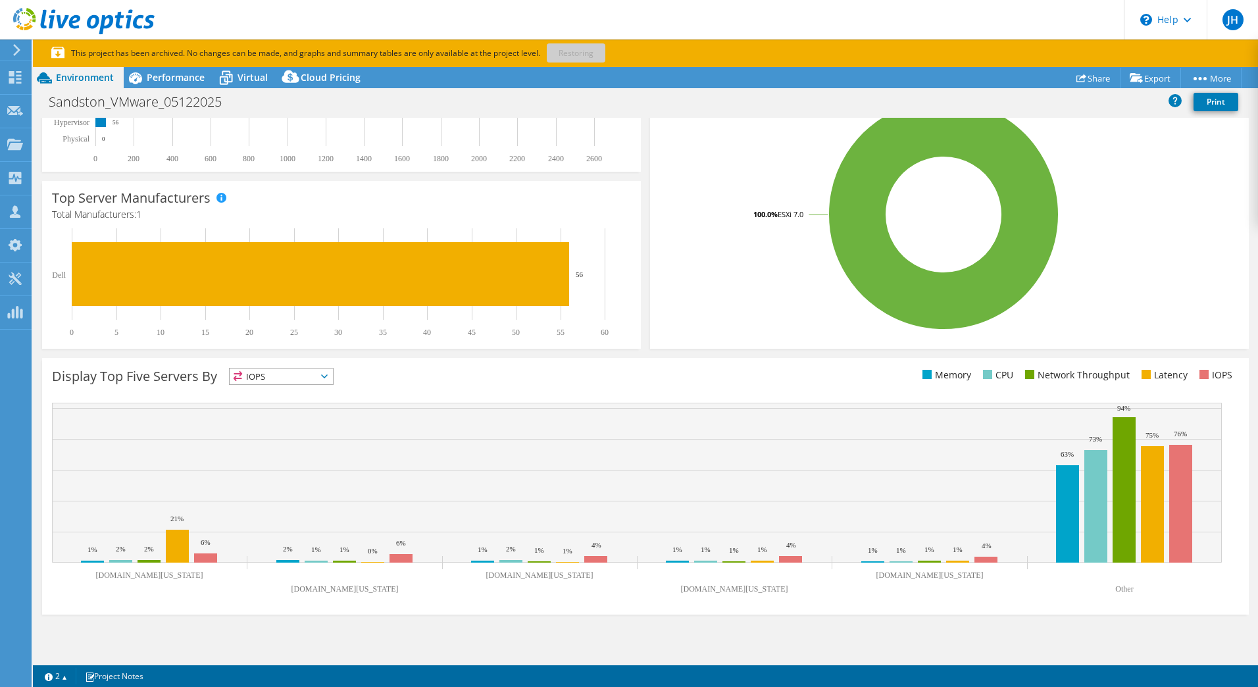
click at [151, 574] on text "[DOMAIN_NAME][US_STATE]" at bounding box center [148, 575] width 107 height 9
click at [126, 575] on text "[DOMAIN_NAME][US_STATE]" at bounding box center [148, 575] width 107 height 9
click at [118, 577] on text "[DOMAIN_NAME][US_STATE]" at bounding box center [148, 575] width 107 height 9
click at [176, 555] on rect at bounding box center [177, 546] width 23 height 33
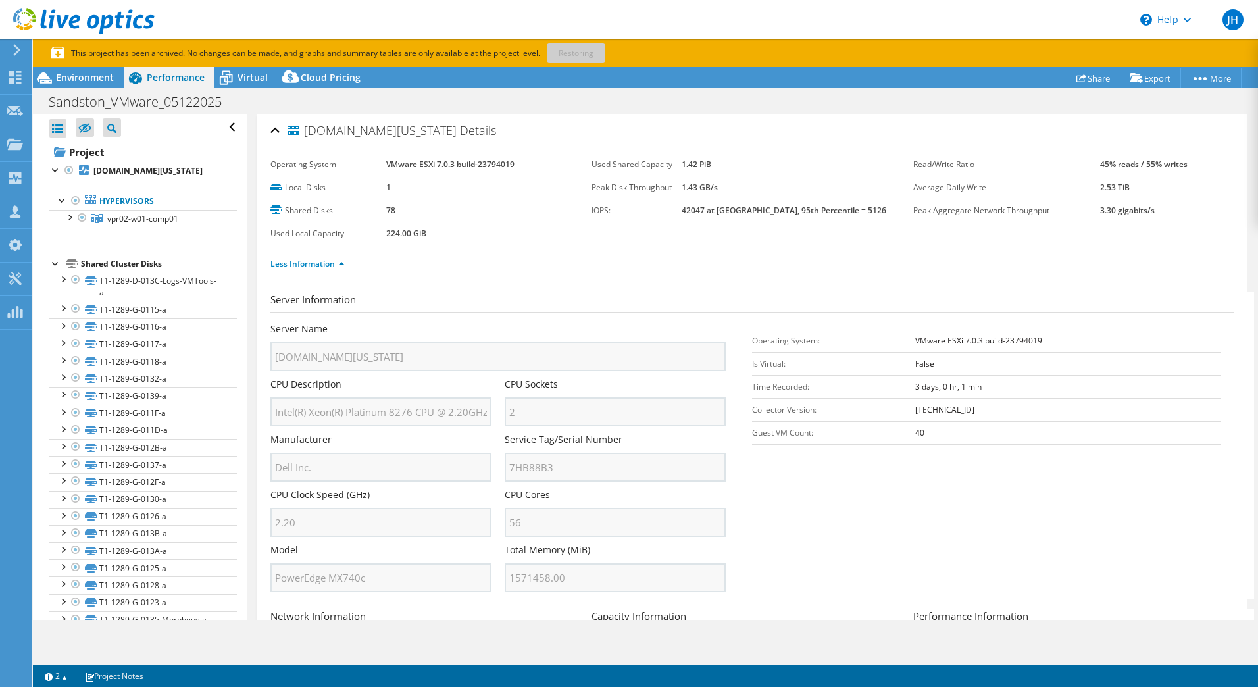
scroll to position [0, 0]
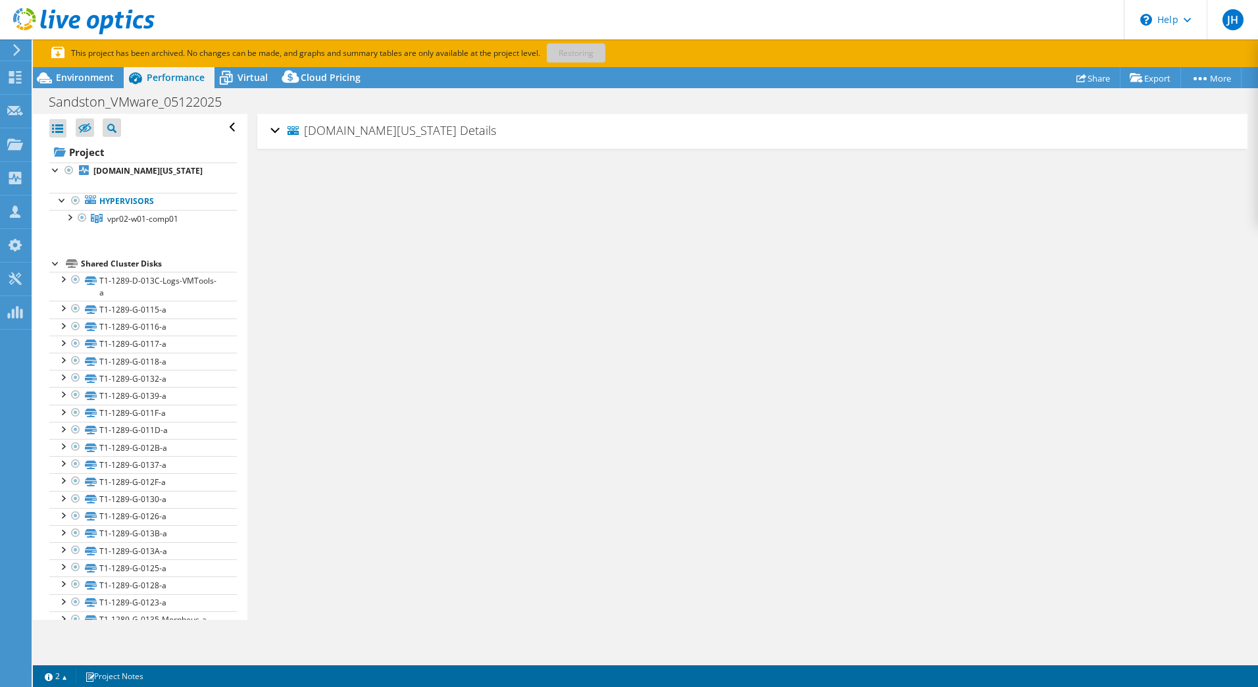
click at [278, 130] on div "[DOMAIN_NAME][US_STATE] Details" at bounding box center [753, 131] width 964 height 28
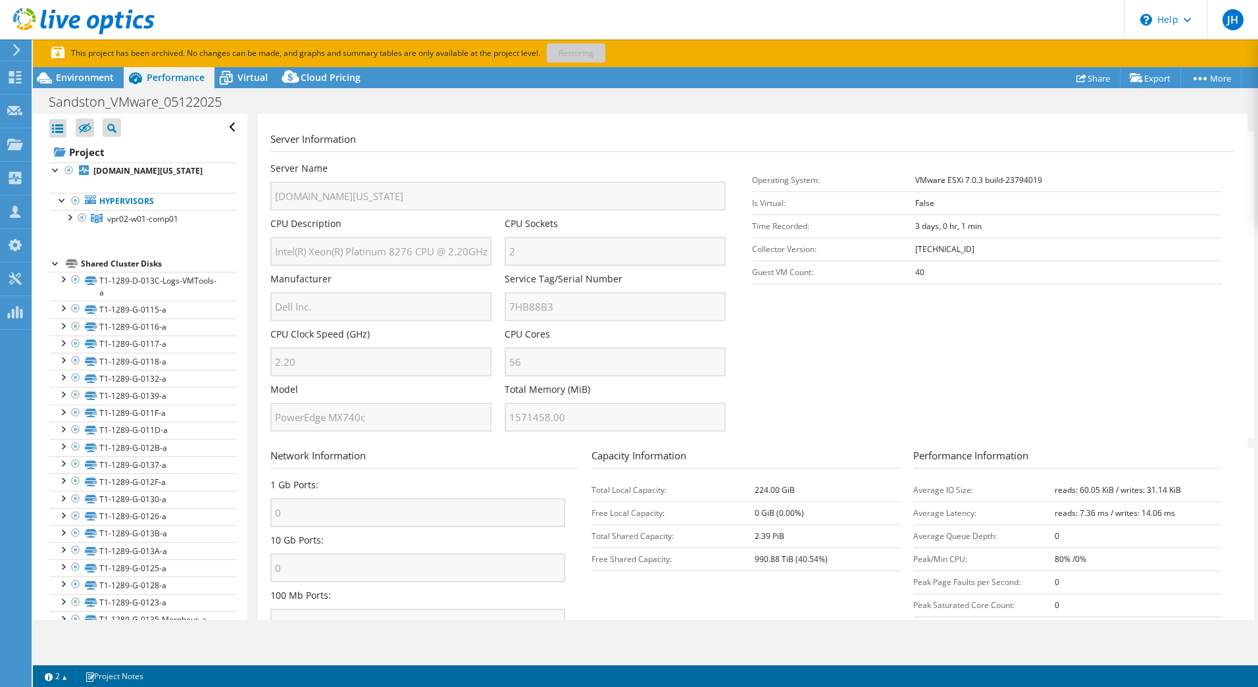
scroll to position [154, 0]
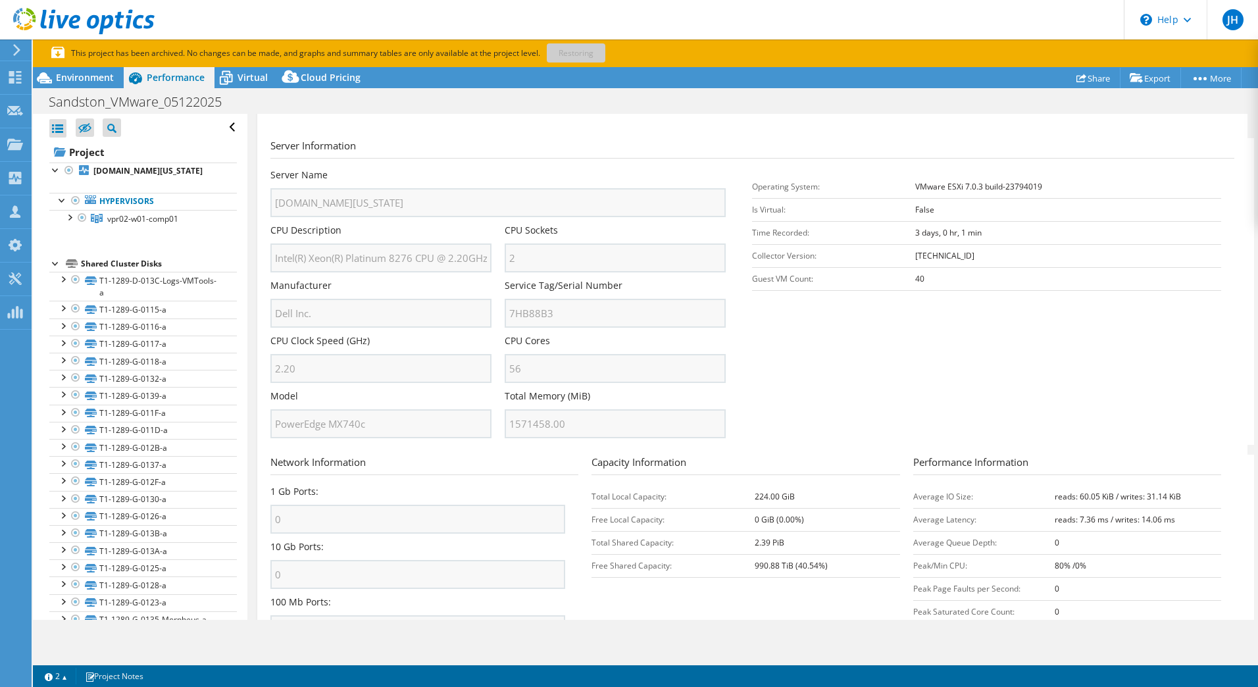
click at [917, 279] on b "40" at bounding box center [920, 278] width 9 height 11
click at [909, 311] on section "Server Information Server Name [DOMAIN_NAME][US_STATE] CPU Description Intel(R)…" at bounding box center [756, 291] width 971 height 307
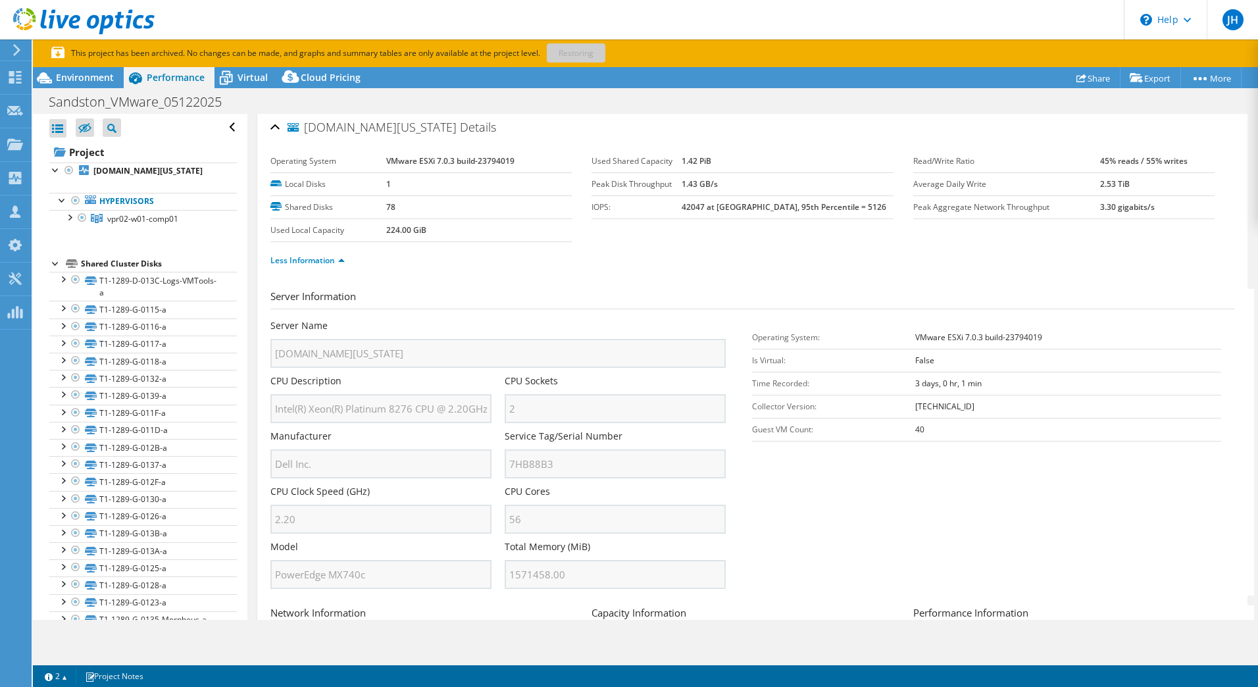
scroll to position [0, 0]
click at [54, 269] on div at bounding box center [55, 262] width 13 height 13
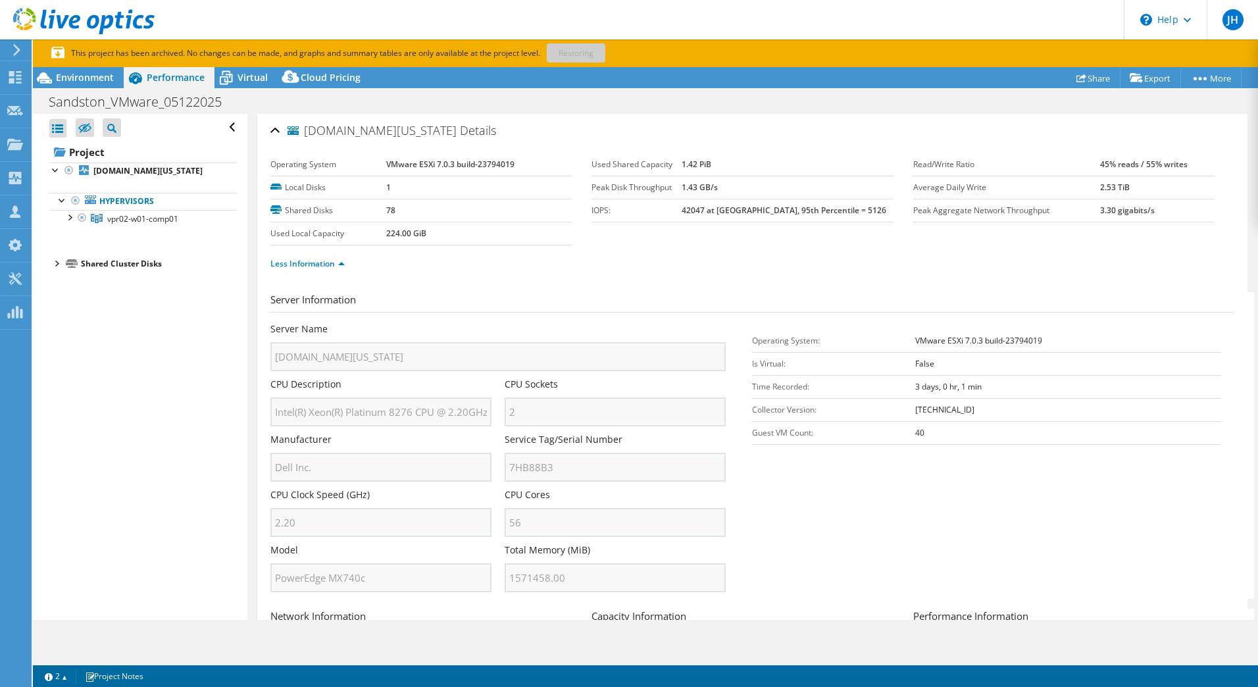
click at [54, 269] on div at bounding box center [55, 262] width 13 height 13
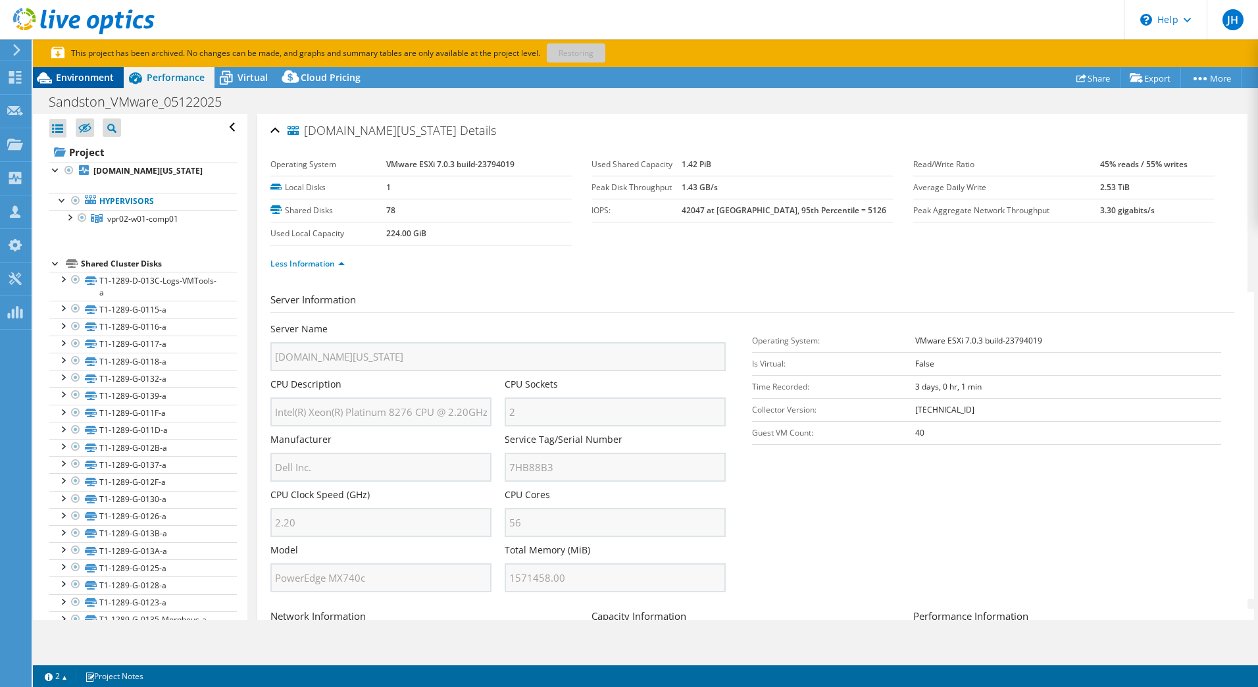
click at [86, 78] on span "Environment" at bounding box center [85, 77] width 58 height 13
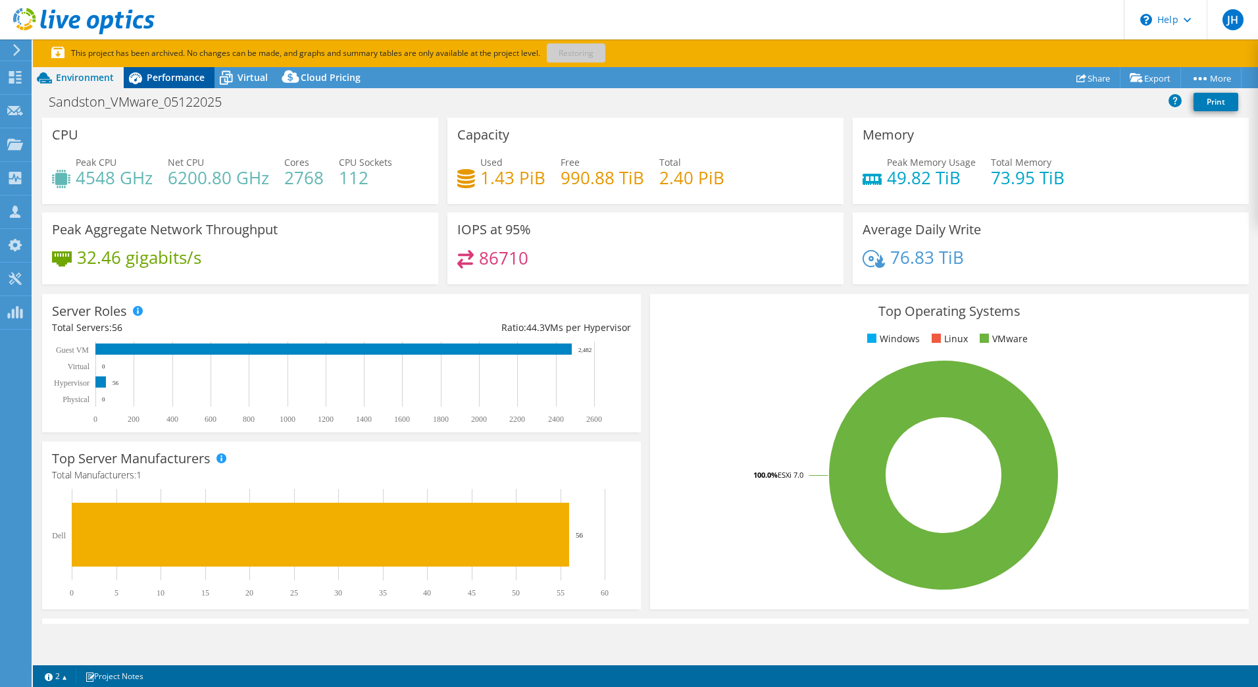
click at [187, 82] on span "Performance" at bounding box center [176, 77] width 58 height 13
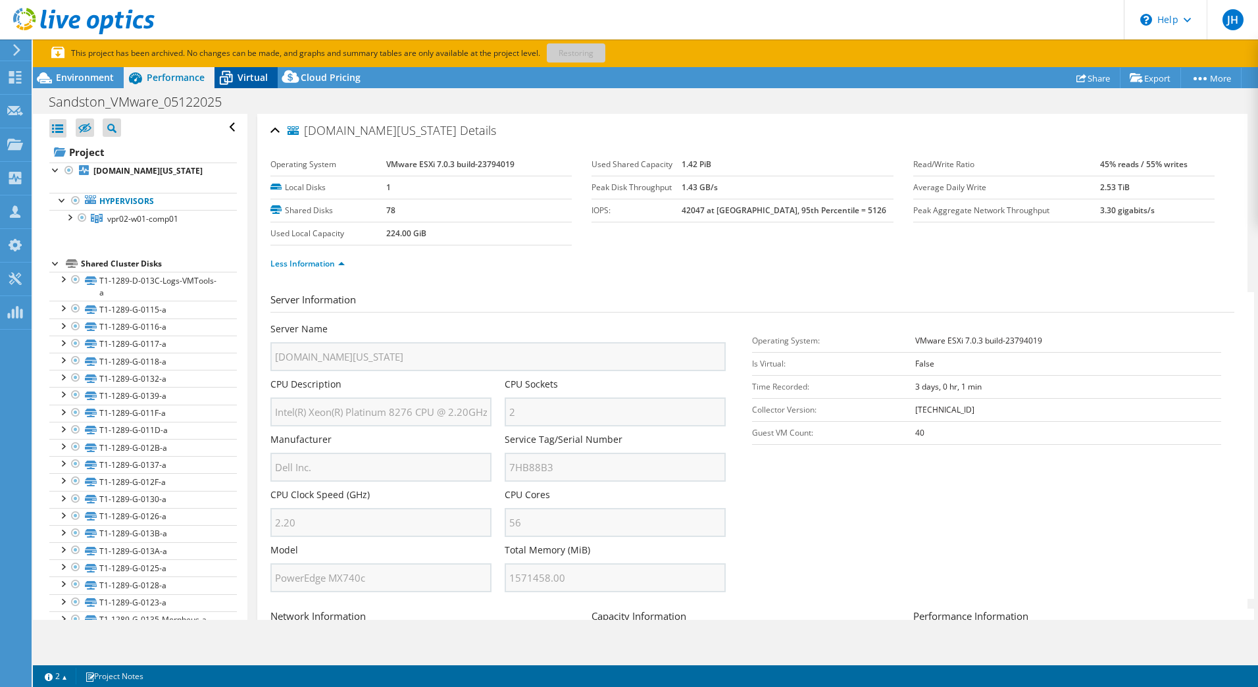
click at [262, 76] on span "Virtual" at bounding box center [253, 77] width 30 height 13
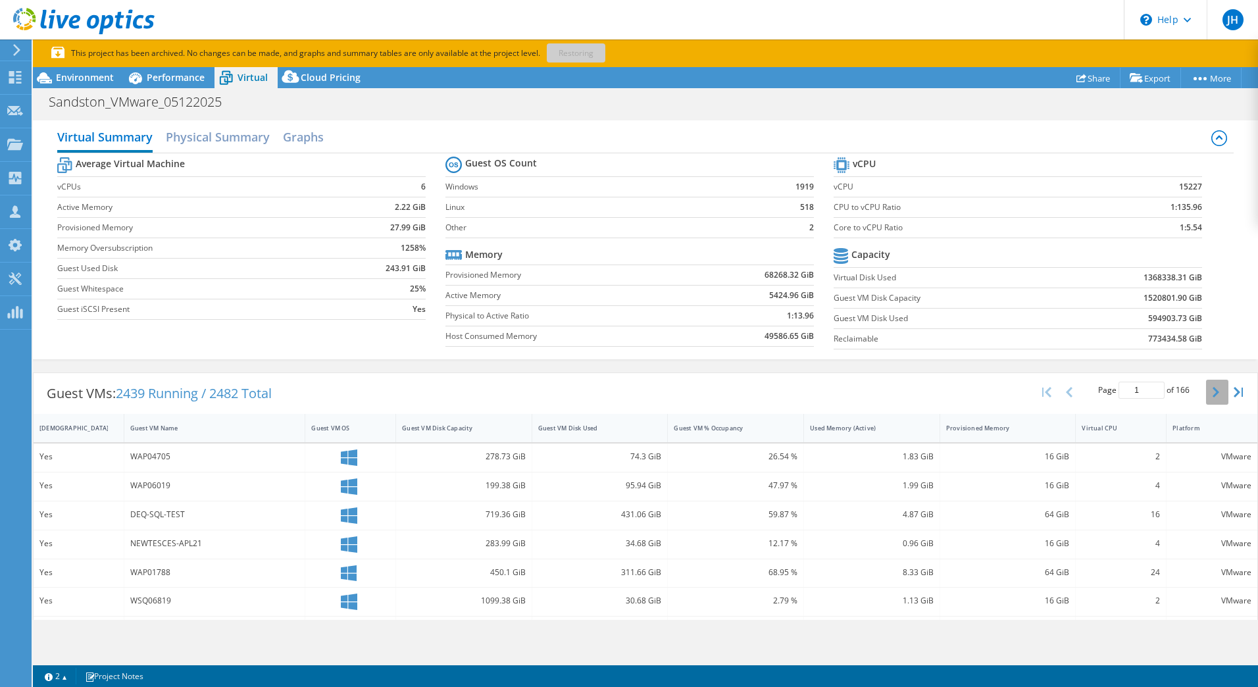
click at [1213, 390] on icon "button" at bounding box center [1216, 392] width 7 height 11
click at [1064, 395] on button "button" at bounding box center [1071, 392] width 22 height 25
click at [1213, 392] on icon "button" at bounding box center [1216, 392] width 7 height 11
click at [1066, 395] on button "button" at bounding box center [1071, 392] width 22 height 25
type input "1"
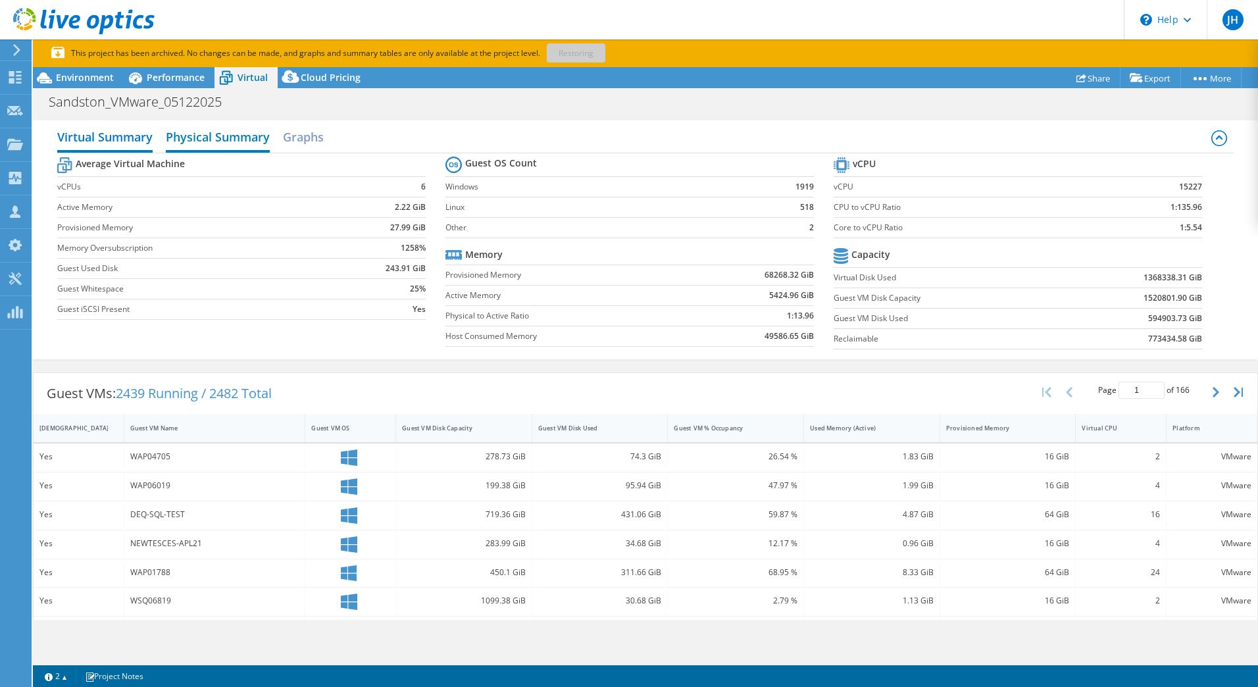
click at [202, 145] on h2 "Physical Summary" at bounding box center [218, 138] width 104 height 29
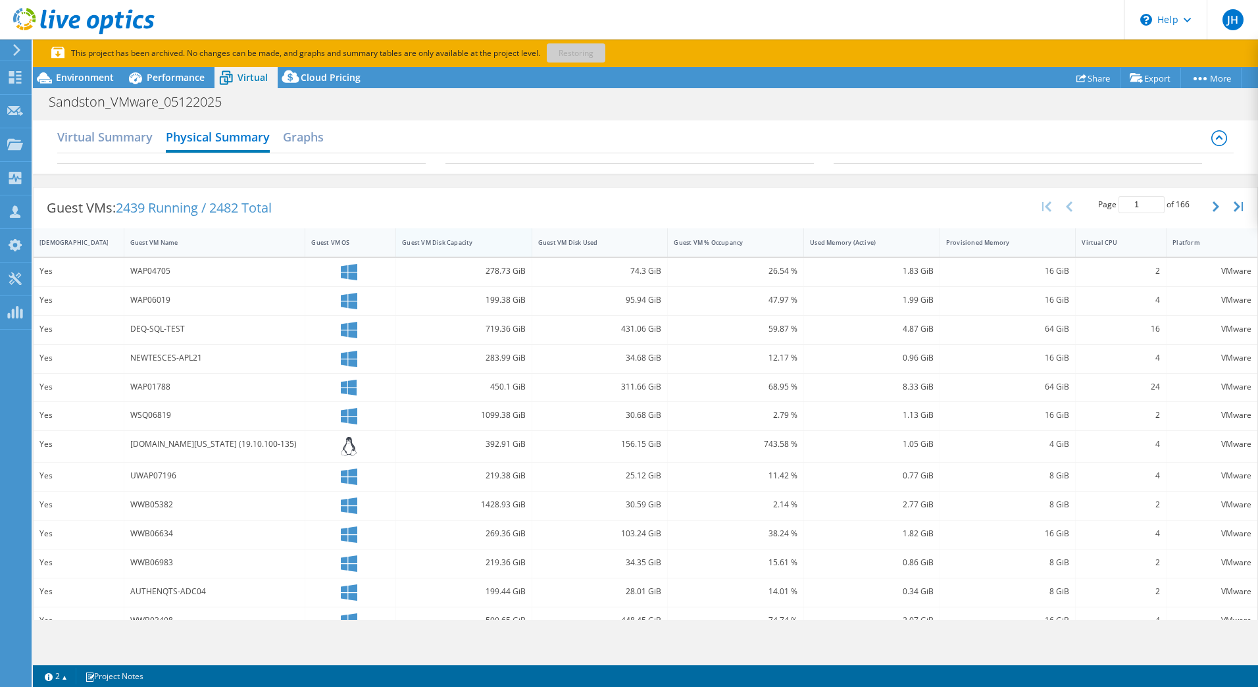
click at [454, 240] on div "Guest VM Disk Capacity" at bounding box center [456, 242] width 108 height 9
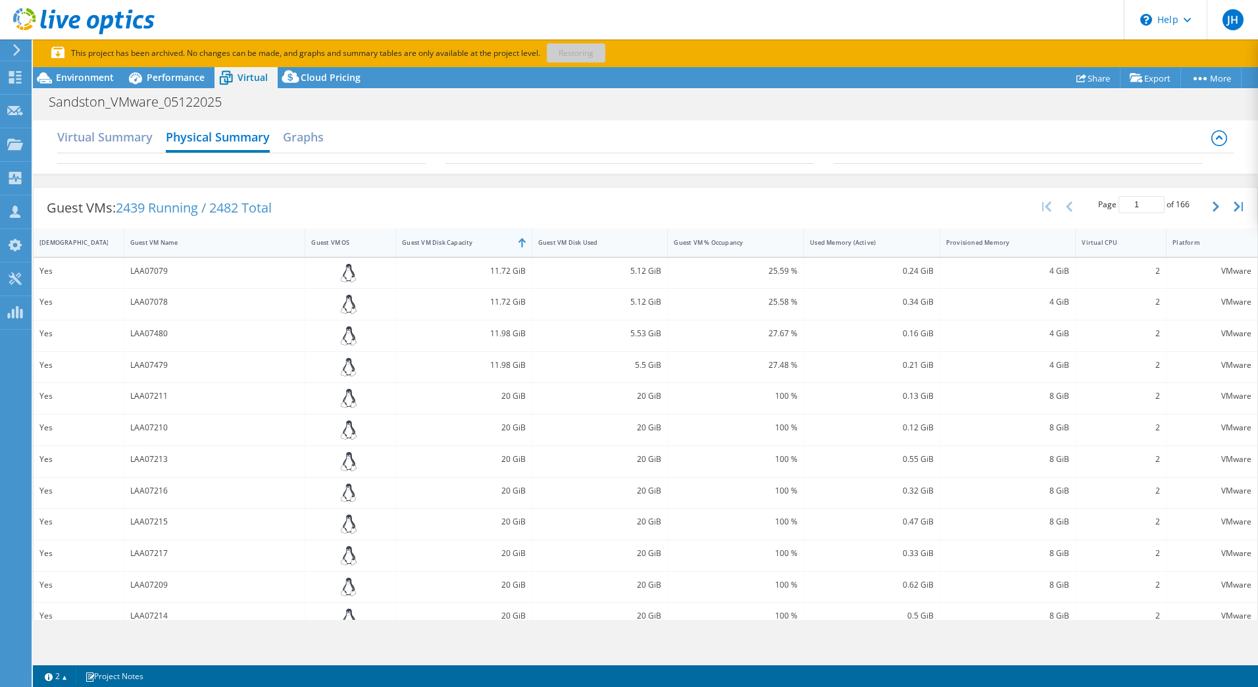
click at [454, 240] on div "Guest VM Disk Capacity" at bounding box center [456, 242] width 108 height 9
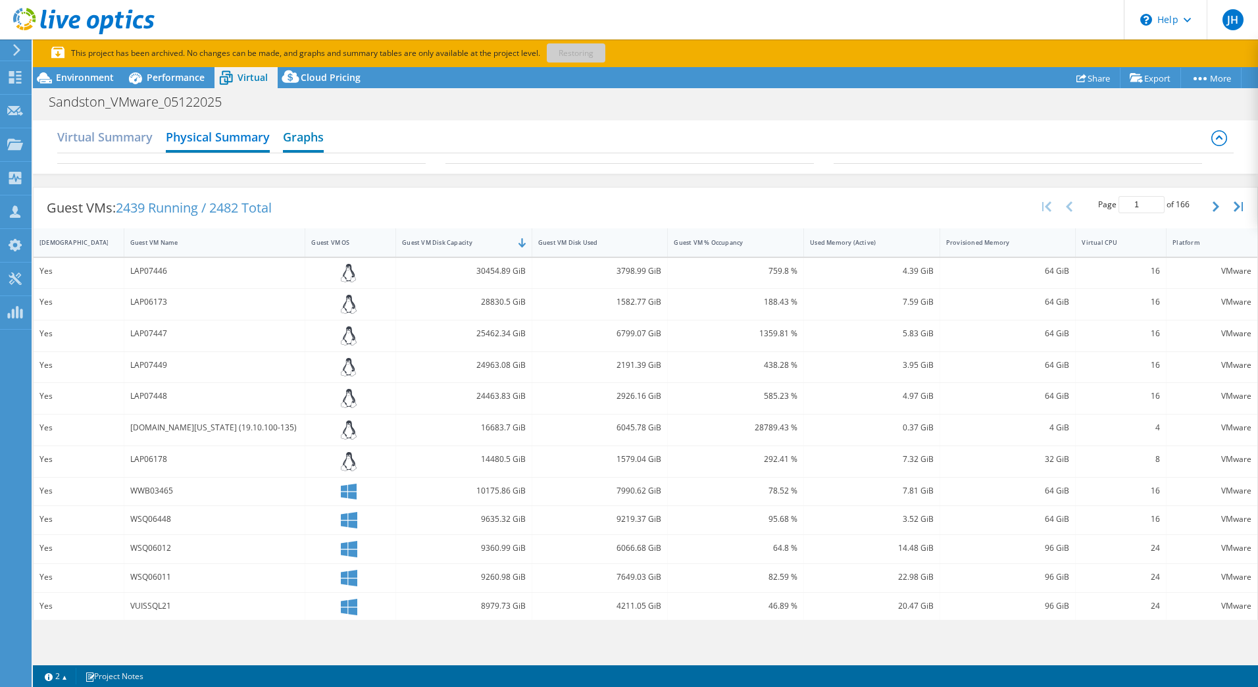
click at [308, 147] on h2 "Graphs" at bounding box center [303, 138] width 41 height 29
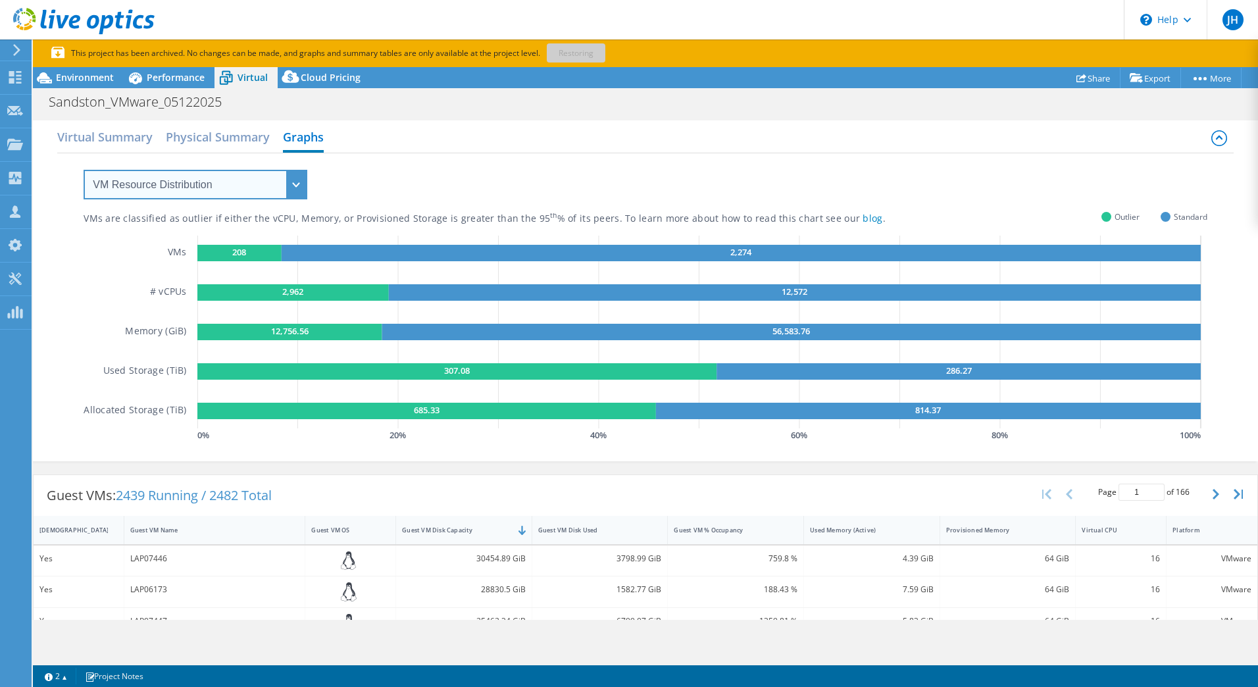
click at [295, 188] on select "VM Resource Distribution Provisioning Contrast Over Provisioning" at bounding box center [196, 185] width 224 height 30
select select "Over Provisioning"
click at [84, 170] on select "VM Resource Distribution Provisioning Contrast Over Provisioning" at bounding box center [196, 185] width 224 height 30
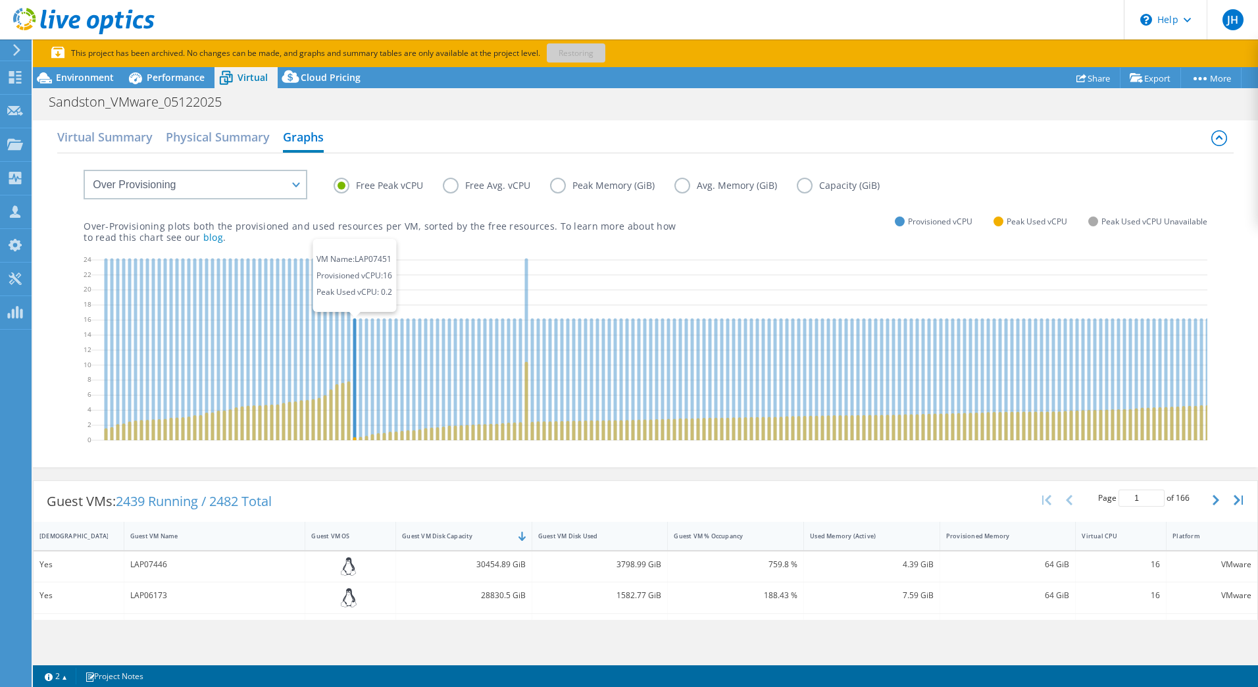
click at [355, 342] on icon at bounding box center [354, 380] width 3 height 122
click at [355, 436] on icon at bounding box center [354, 380] width 3 height 122
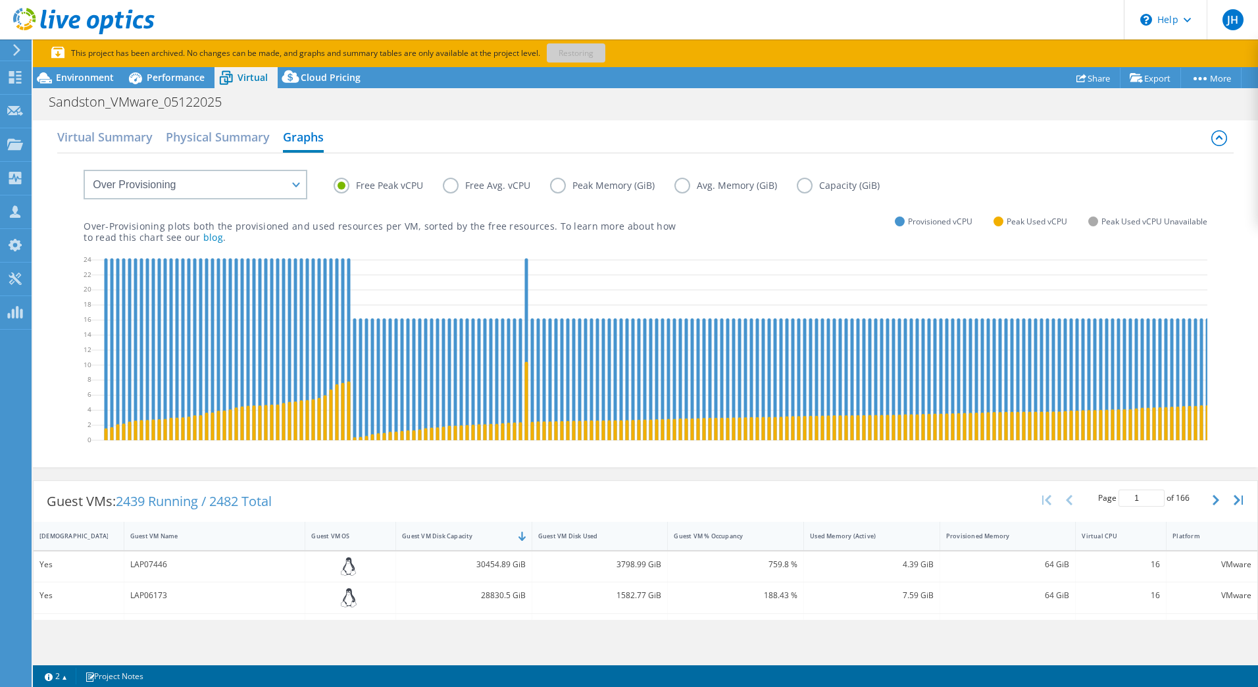
click at [806, 186] on label "Capacity (GiB)" at bounding box center [848, 186] width 103 height 16
click at [0, 0] on input "Capacity (GiB)" at bounding box center [0, 0] width 0 height 0
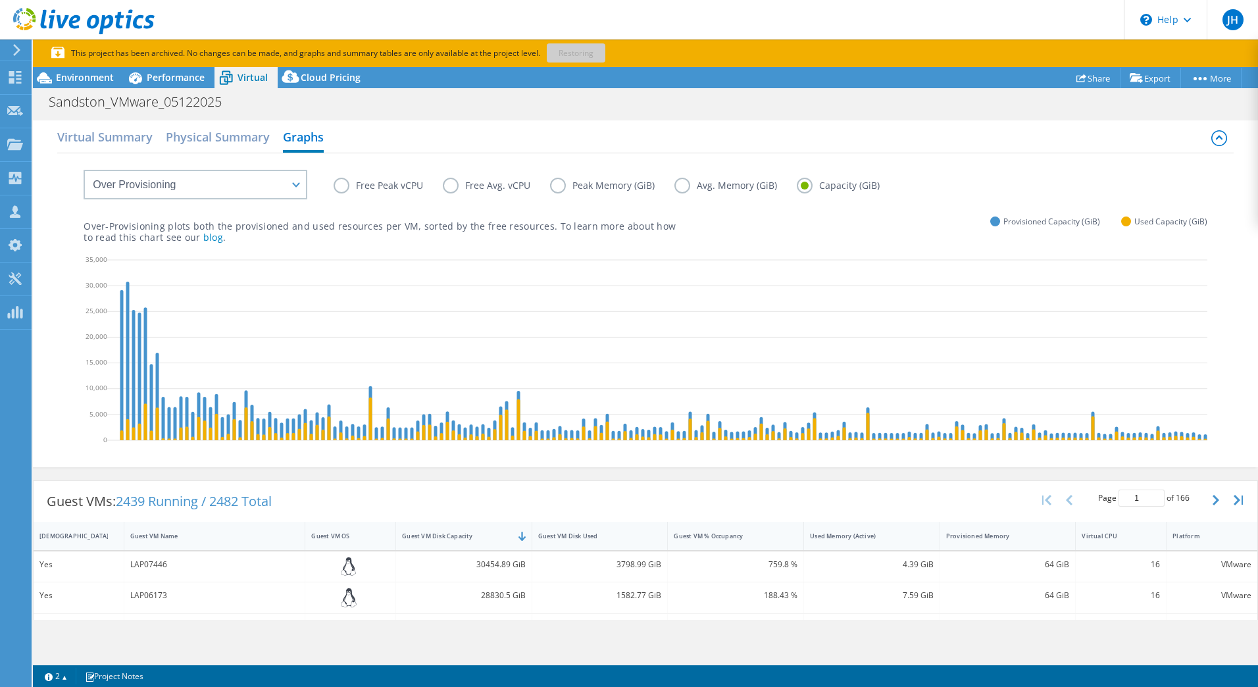
click at [685, 186] on label "Avg. Memory (GiB)" at bounding box center [736, 186] width 122 height 16
click at [0, 0] on input "Avg. Memory (GiB)" at bounding box center [0, 0] width 0 height 0
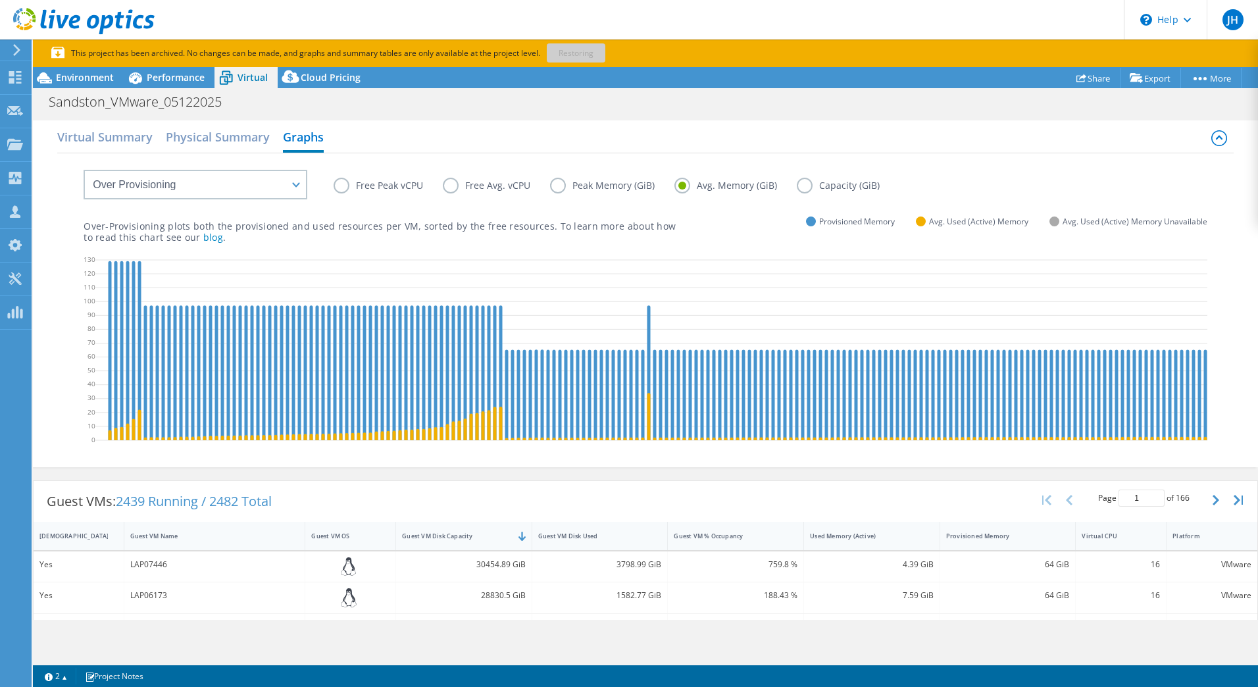
click at [555, 187] on label "Peak Memory (GiB)" at bounding box center [612, 186] width 124 height 16
click at [0, 0] on input "Peak Memory (GiB)" at bounding box center [0, 0] width 0 height 0
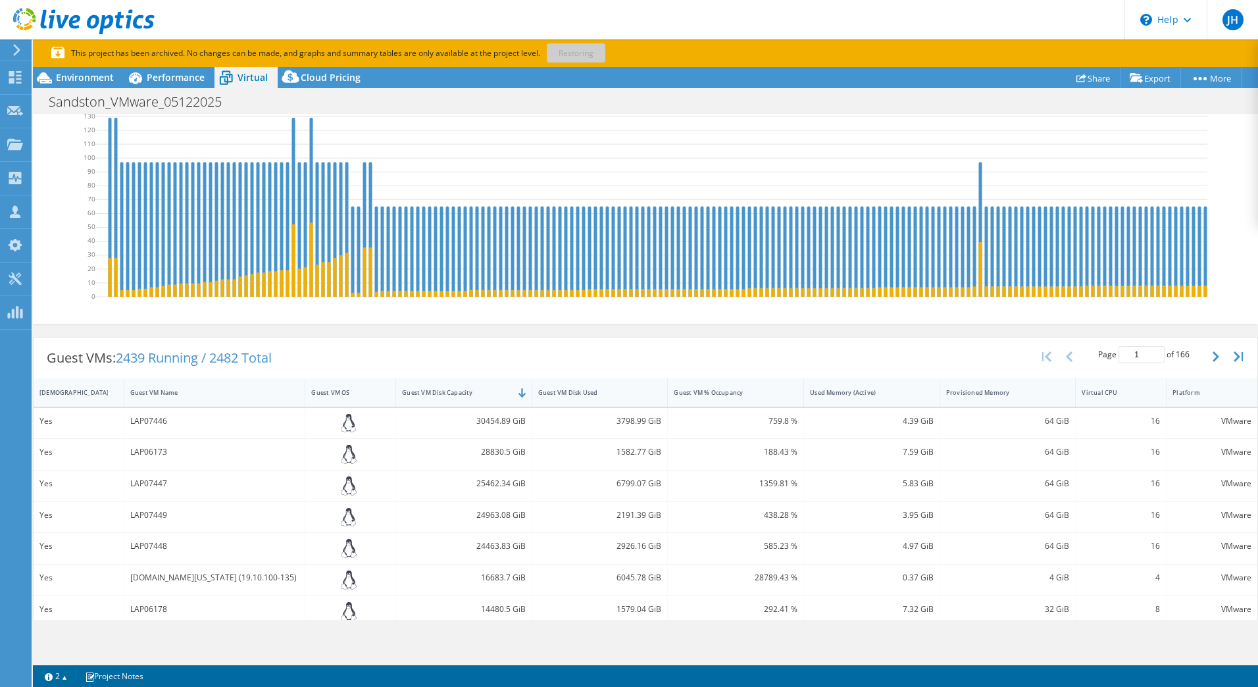
scroll to position [138, 0]
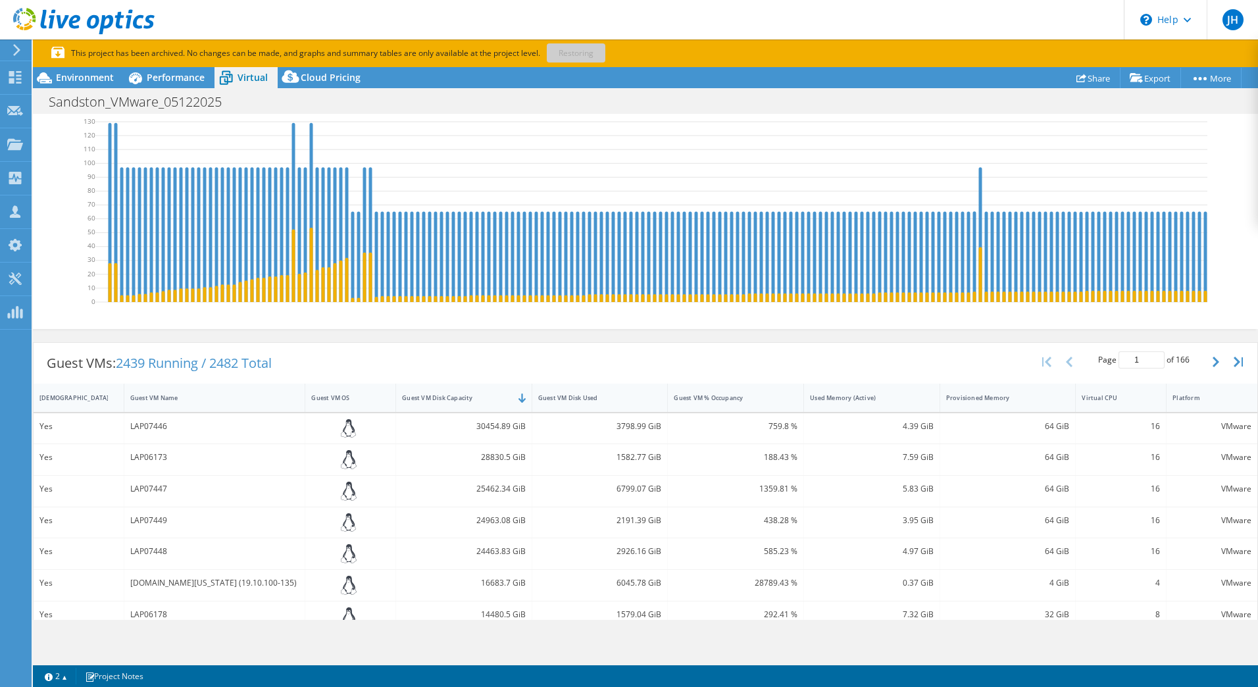
drag, startPoint x: 763, startPoint y: 525, endPoint x: 787, endPoint y: 525, distance: 23.7
click at [769, 525] on div "438.28 %" at bounding box center [736, 520] width 124 height 14
click at [981, 475] on div "64 GiB" at bounding box center [1009, 459] width 136 height 31
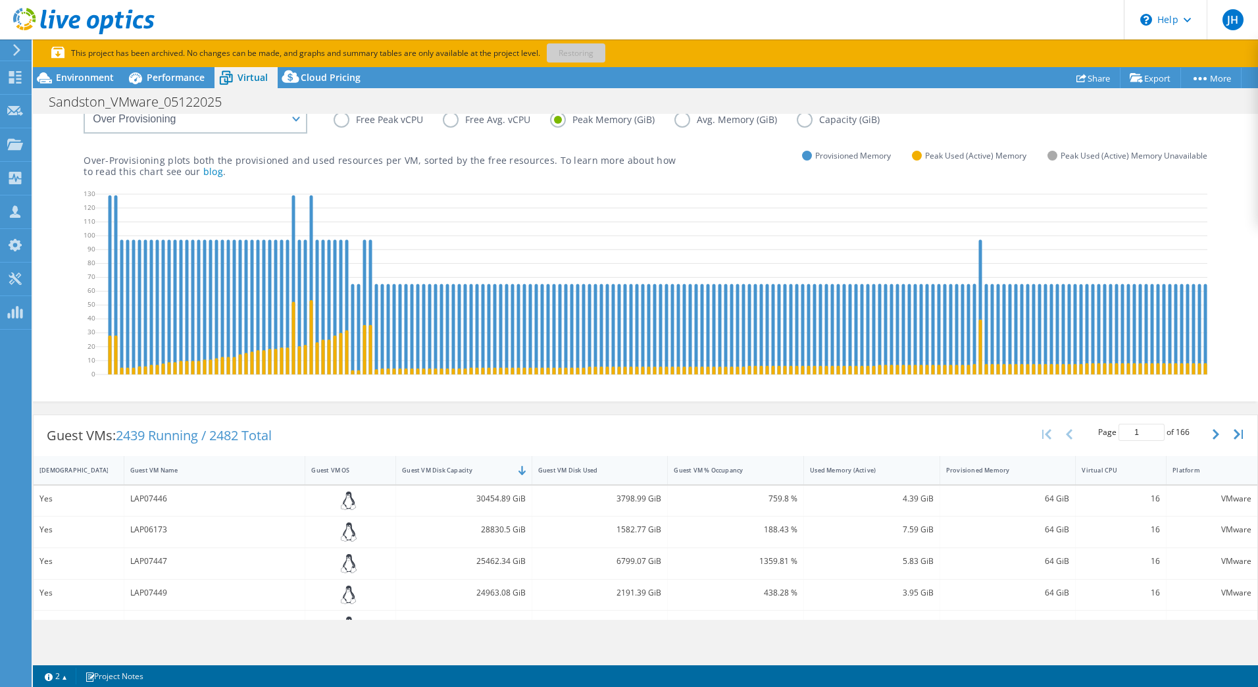
scroll to position [0, 0]
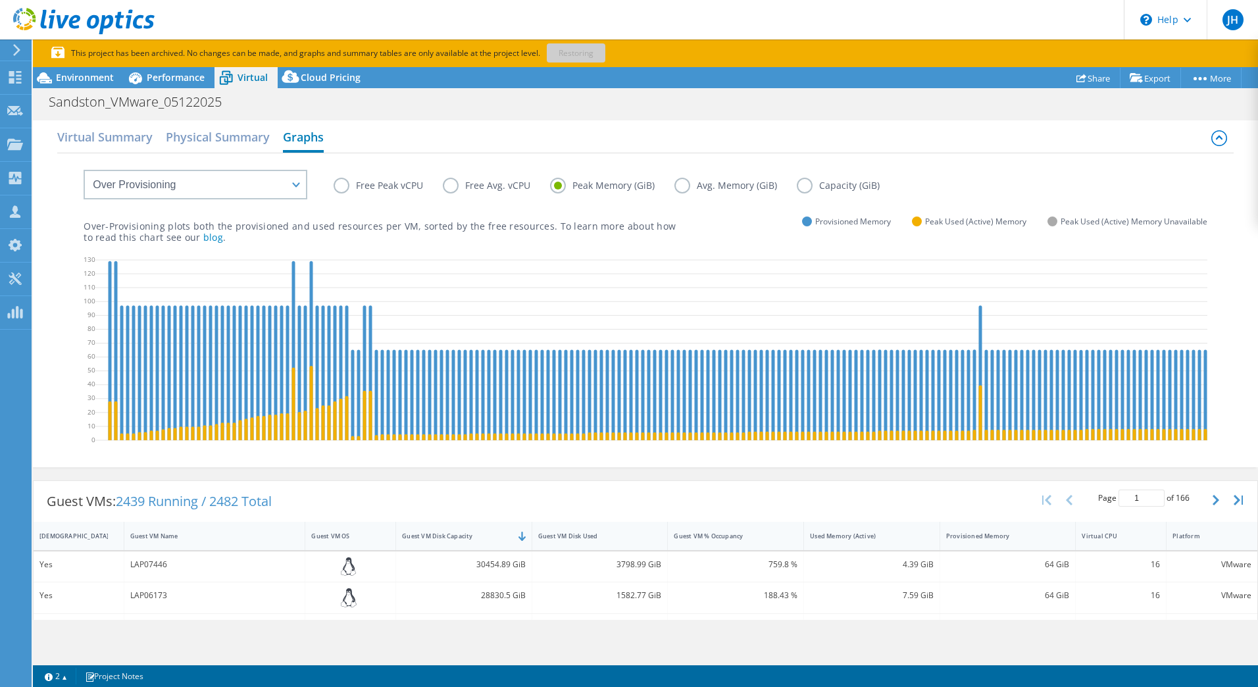
click at [308, 143] on h2 "Graphs" at bounding box center [303, 138] width 41 height 29
click at [344, 186] on label "Free Peak vCPU" at bounding box center [388, 186] width 109 height 16
click at [0, 0] on input "Free Peak vCPU" at bounding box center [0, 0] width 0 height 0
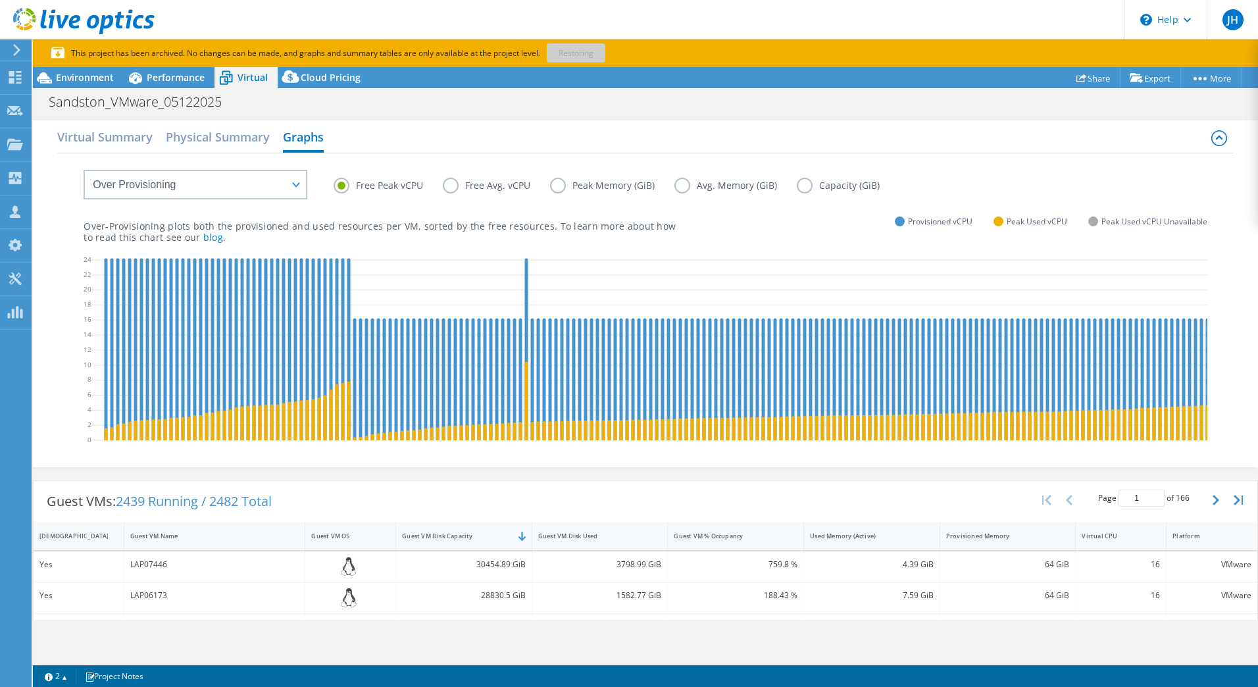
click at [451, 182] on label "Free Avg. vCPU" at bounding box center [496, 186] width 107 height 16
click at [0, 0] on input "Free Avg. vCPU" at bounding box center [0, 0] width 0 height 0
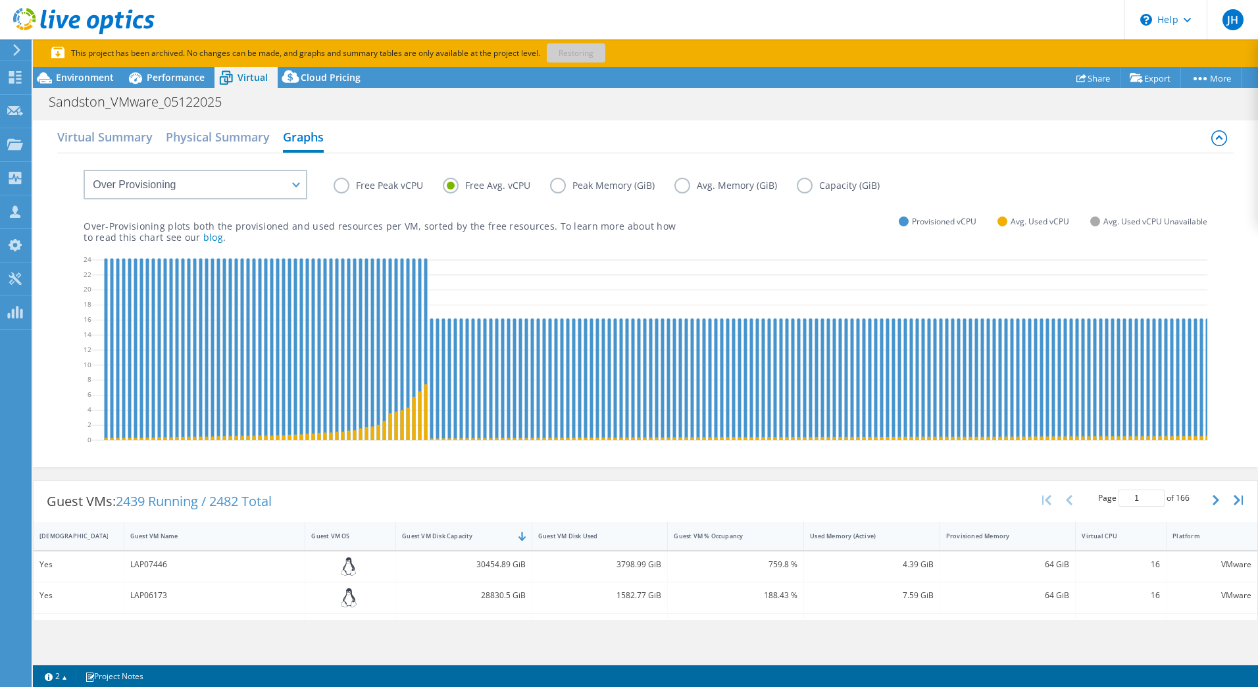
click at [344, 188] on label "Free Peak vCPU" at bounding box center [388, 186] width 109 height 16
click at [0, 0] on input "Free Peak vCPU" at bounding box center [0, 0] width 0 height 0
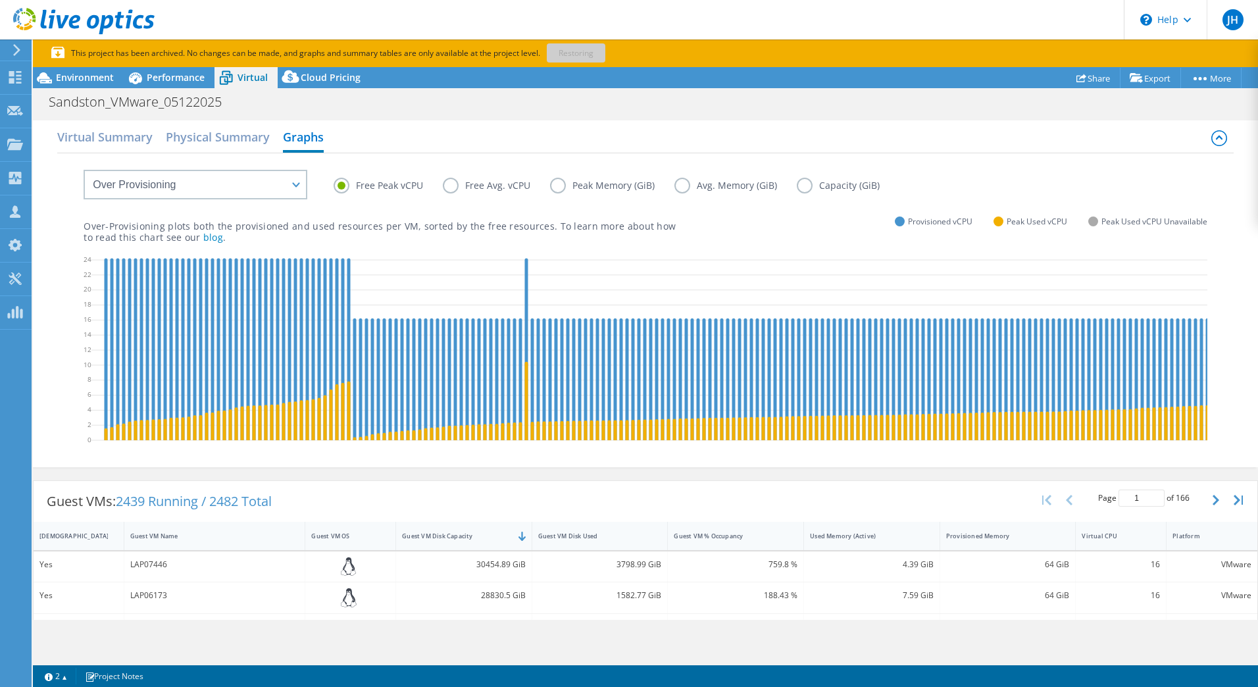
click at [457, 184] on label "Free Avg. vCPU" at bounding box center [496, 186] width 107 height 16
click at [0, 0] on input "Free Avg. vCPU" at bounding box center [0, 0] width 0 height 0
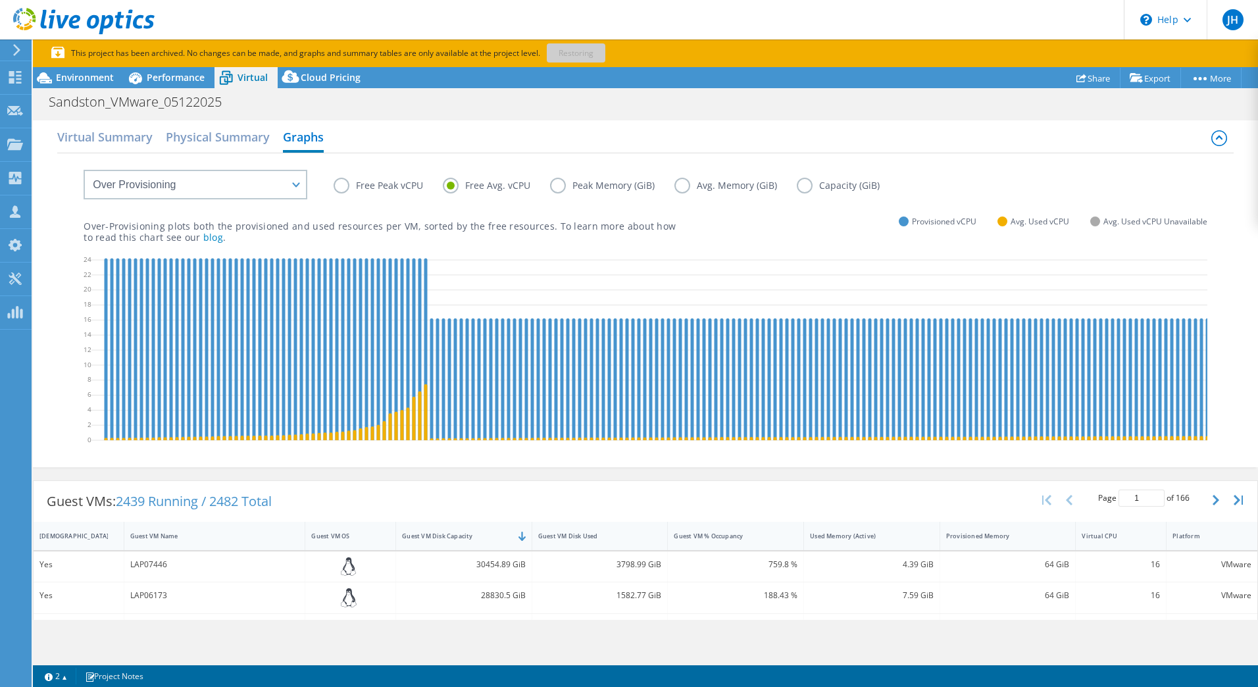
click at [347, 185] on label "Free Peak vCPU" at bounding box center [388, 186] width 109 height 16
click at [0, 0] on input "Free Peak vCPU" at bounding box center [0, 0] width 0 height 0
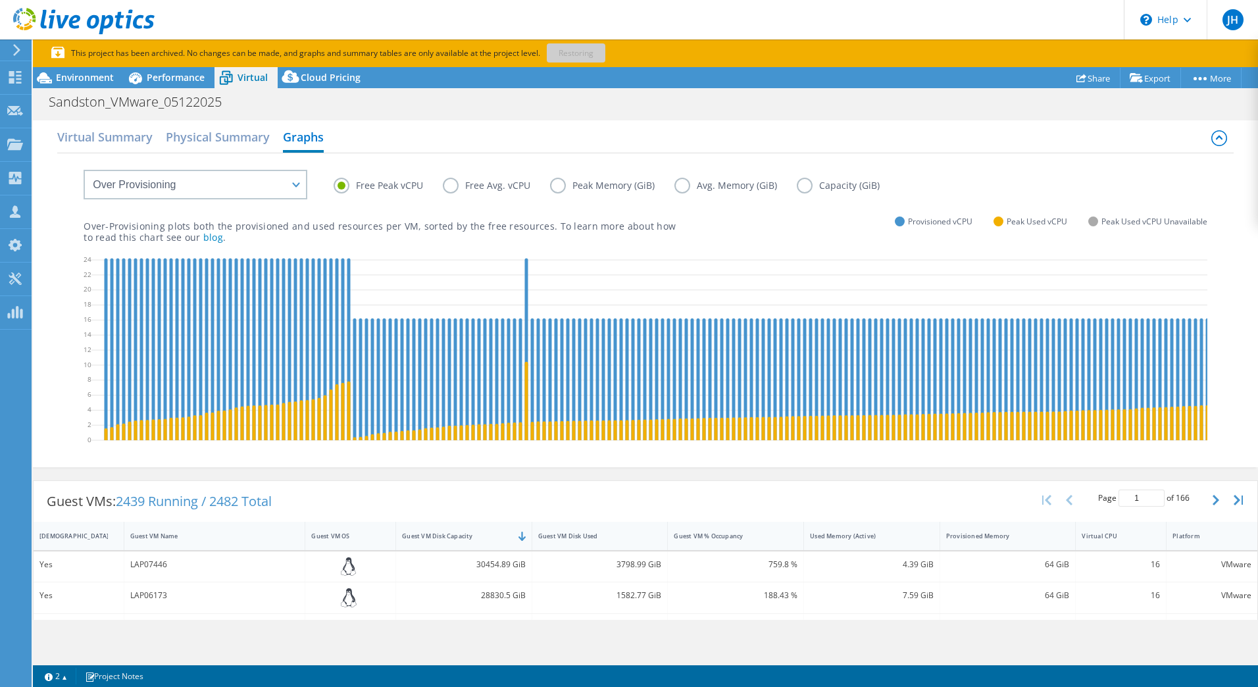
click at [548, 182] on label "Free Avg. vCPU" at bounding box center [496, 186] width 107 height 16
click at [0, 0] on input "Free Avg. vCPU" at bounding box center [0, 0] width 0 height 0
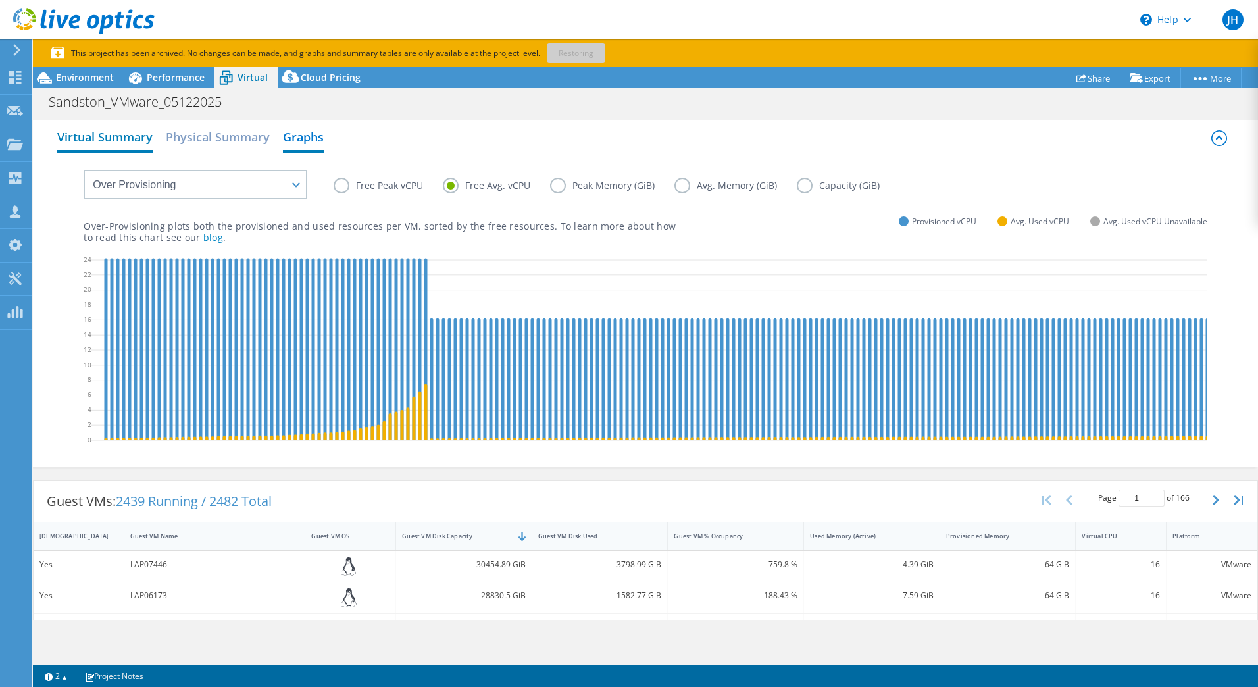
click at [113, 140] on h2 "Virtual Summary" at bounding box center [104, 138] width 95 height 29
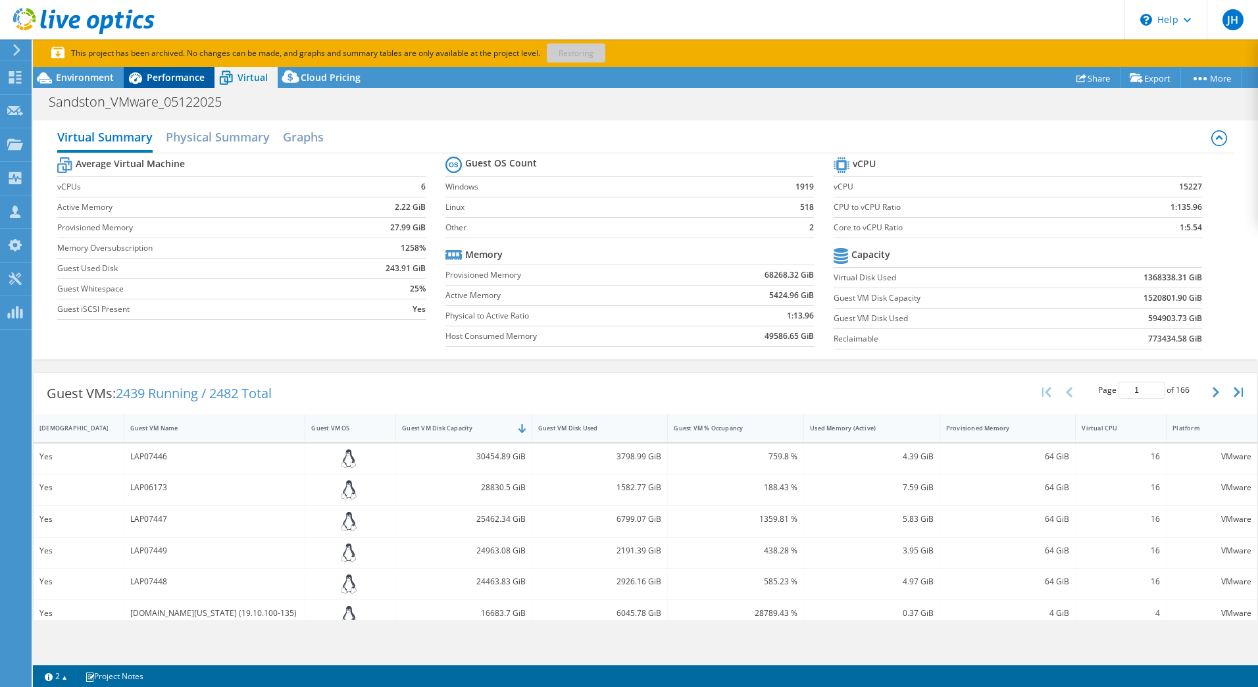
click at [166, 77] on span "Performance" at bounding box center [176, 77] width 58 height 13
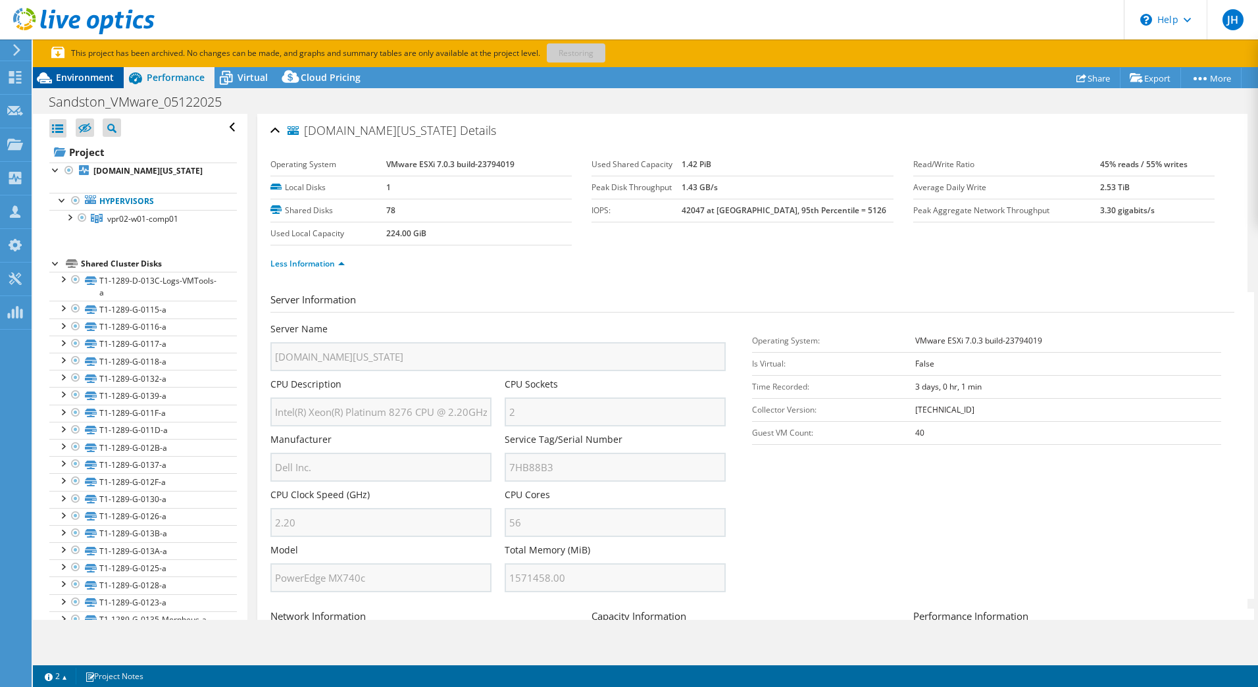
click at [74, 80] on span "Environment" at bounding box center [85, 77] width 58 height 13
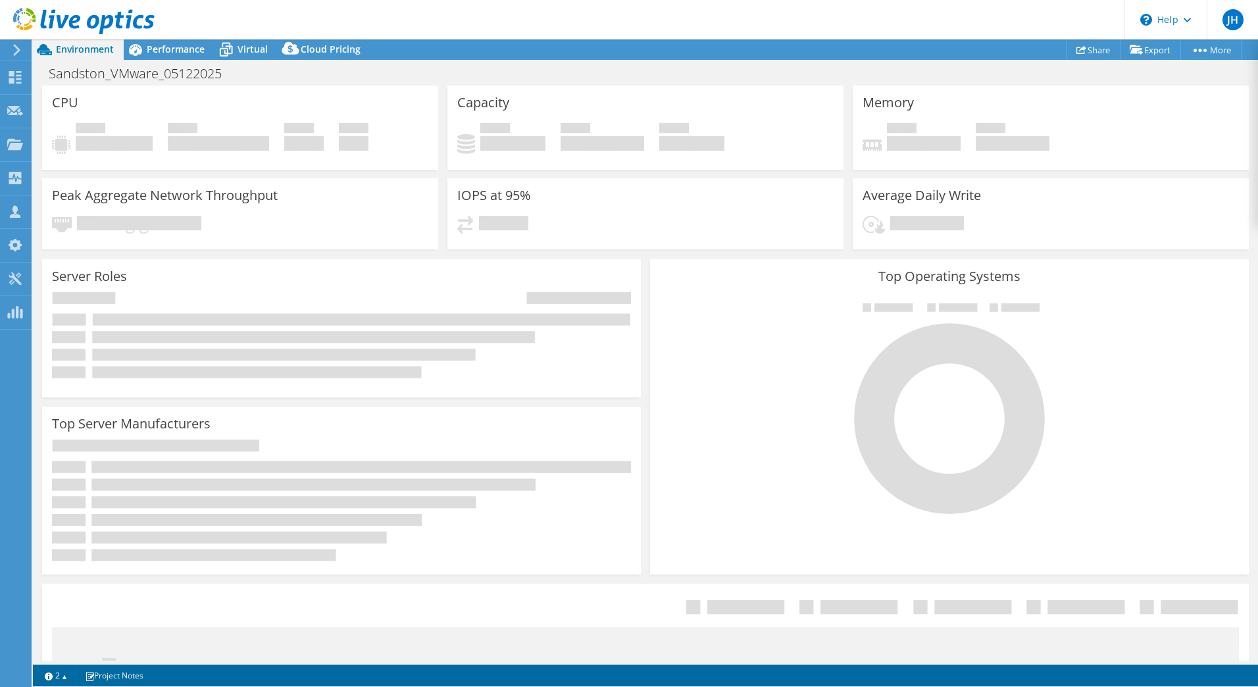
select select "USEast"
select select "USD"
